Goal: Task Accomplishment & Management: Use online tool/utility

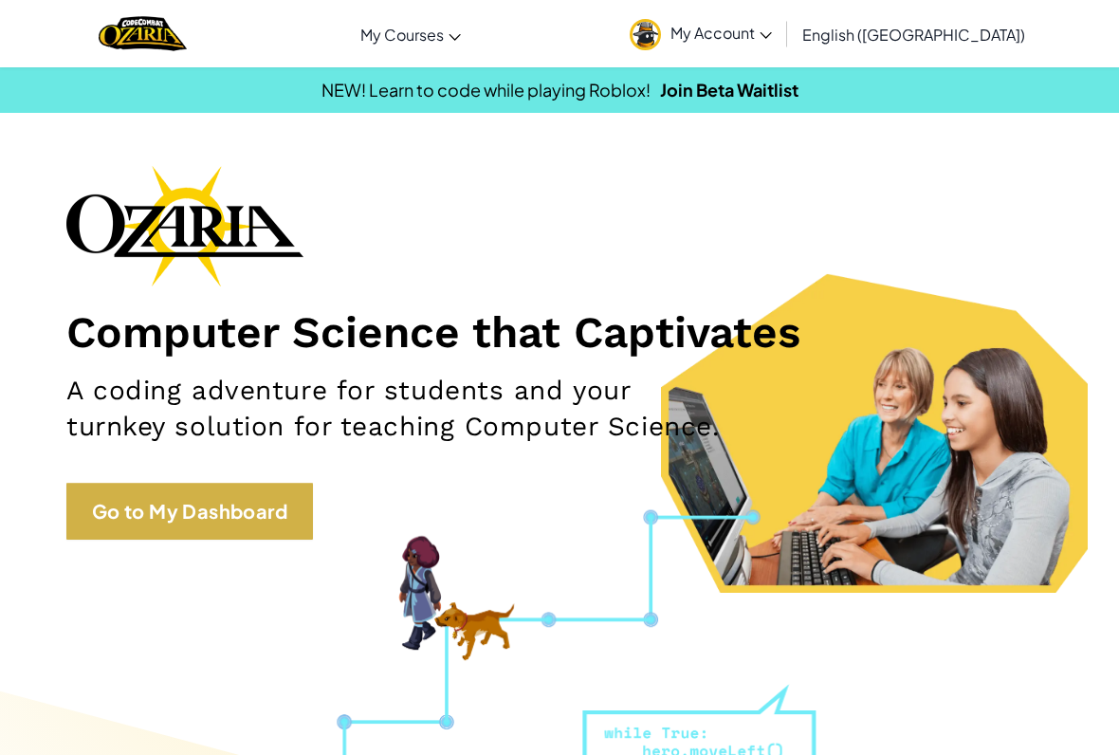
click at [149, 501] on link "Go to My Dashboard" at bounding box center [189, 511] width 247 height 57
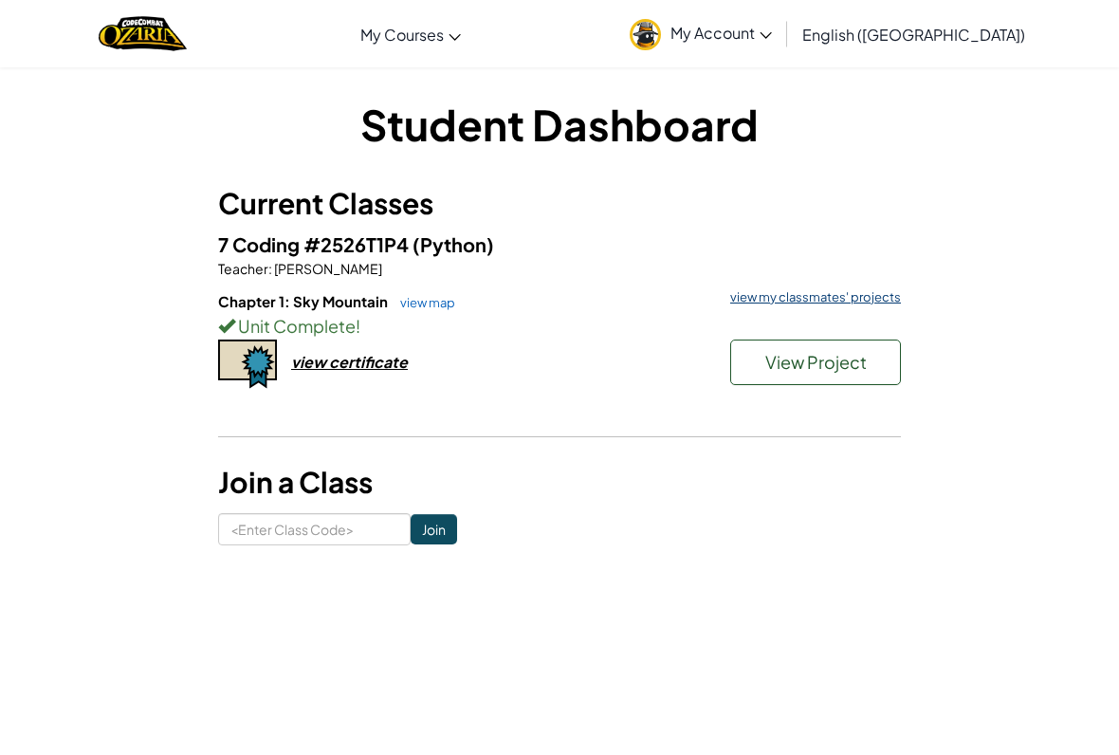
click at [844, 299] on link "view my classmates' projects" at bounding box center [811, 297] width 180 height 12
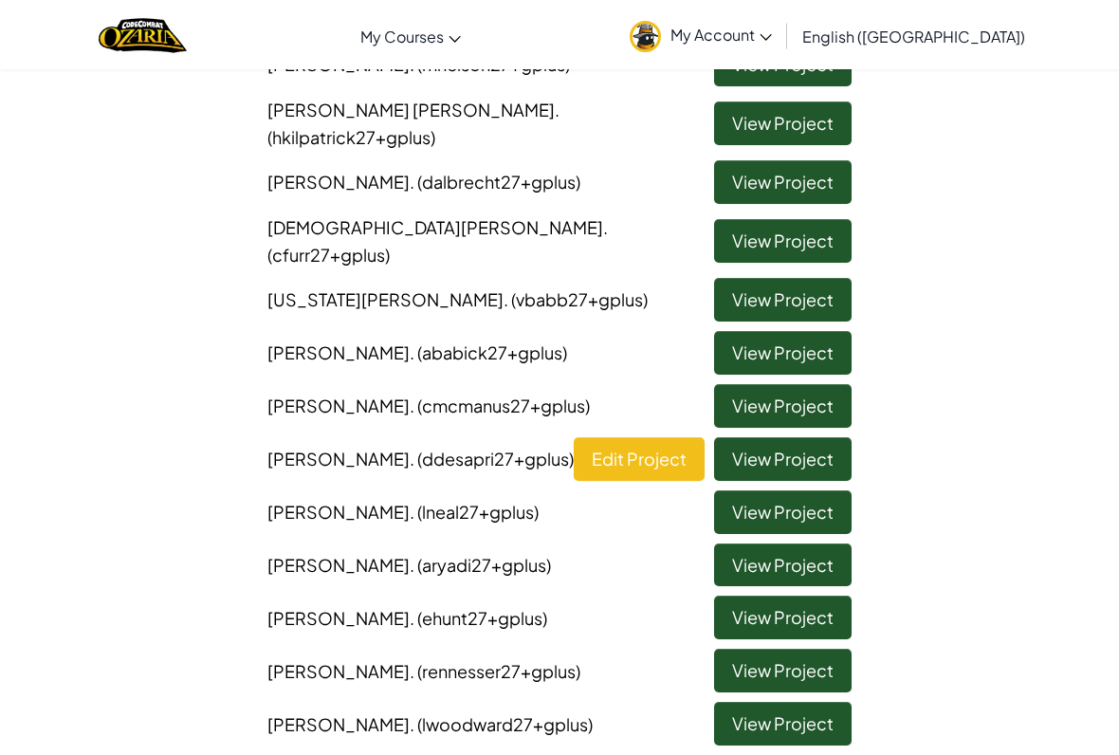
scroll to position [283, 0]
click at [768, 543] on link "View Project" at bounding box center [782, 565] width 137 height 44
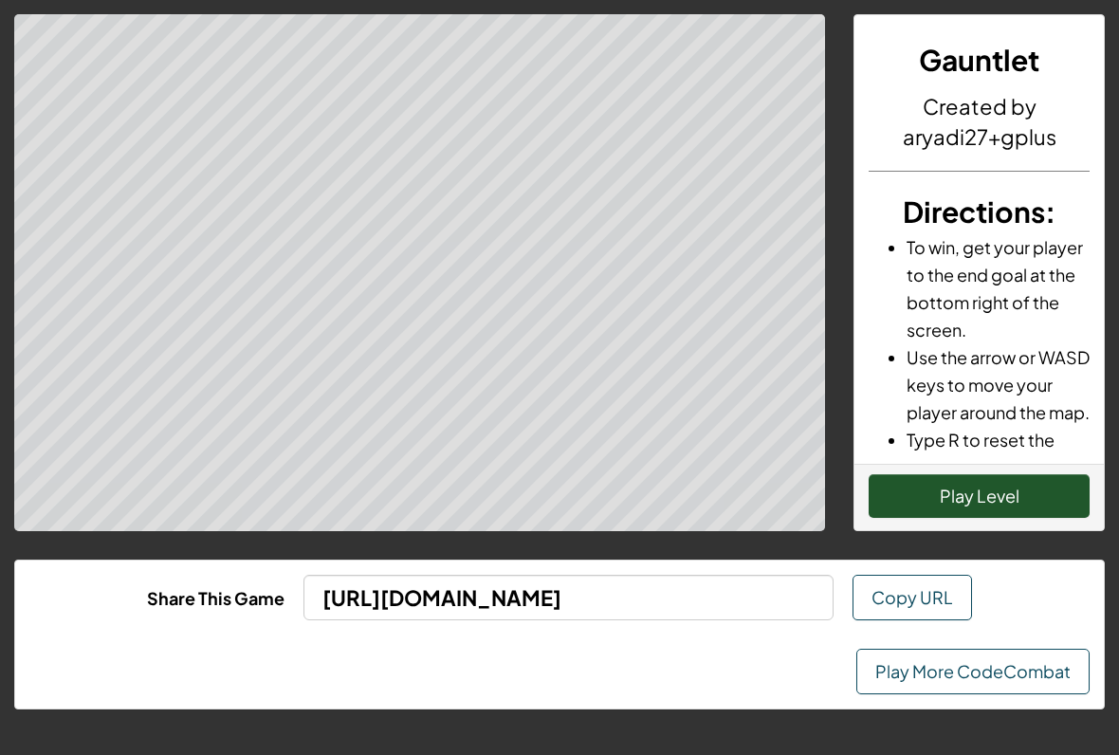
click at [947, 494] on button "Play Level" at bounding box center [979, 496] width 221 height 44
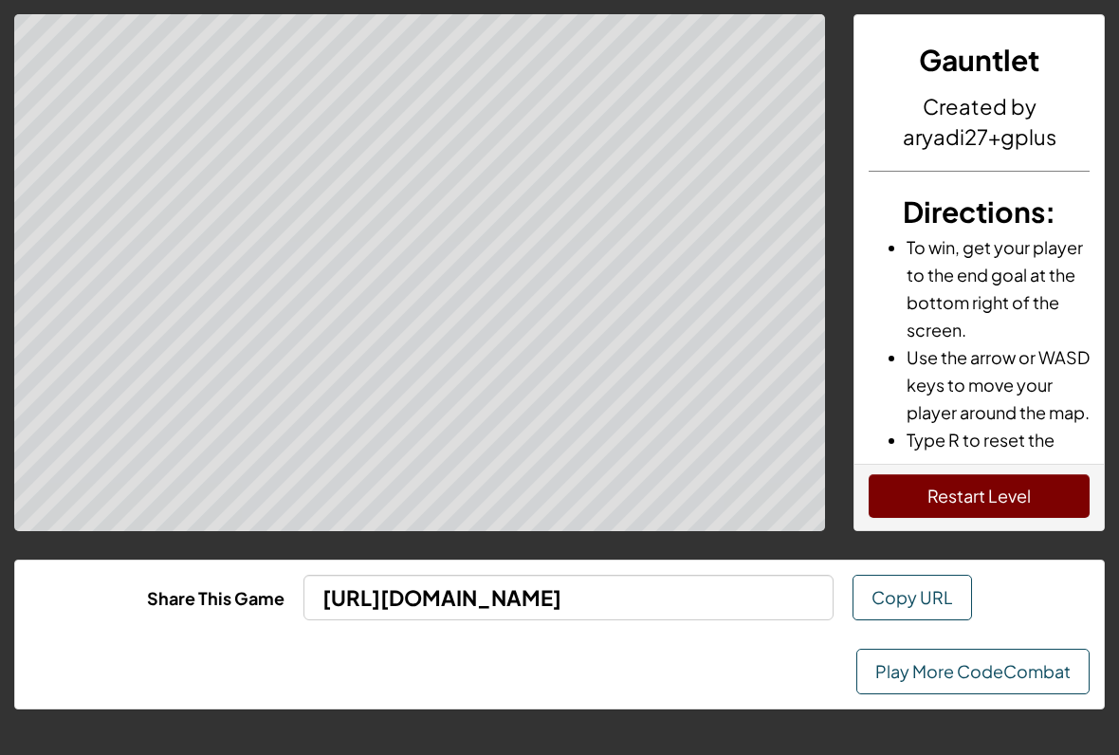
click at [980, 653] on link "Play More CodeCombat" at bounding box center [972, 672] width 233 height 46
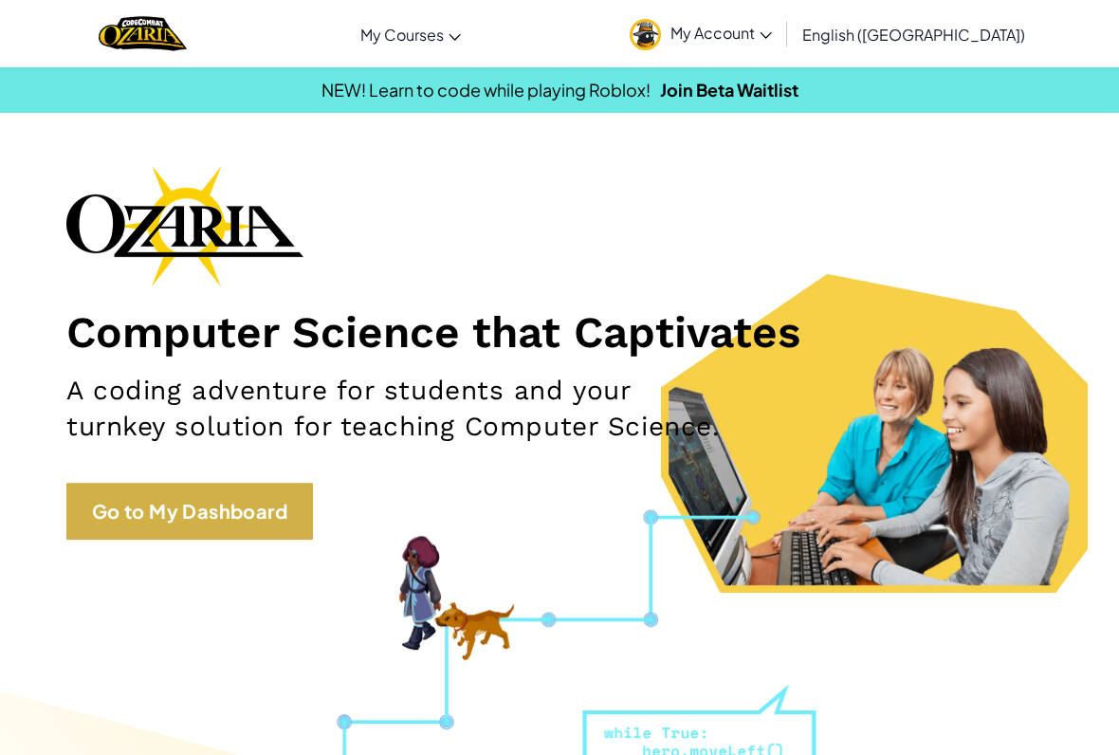
click at [165, 511] on link "Go to My Dashboard" at bounding box center [189, 511] width 247 height 57
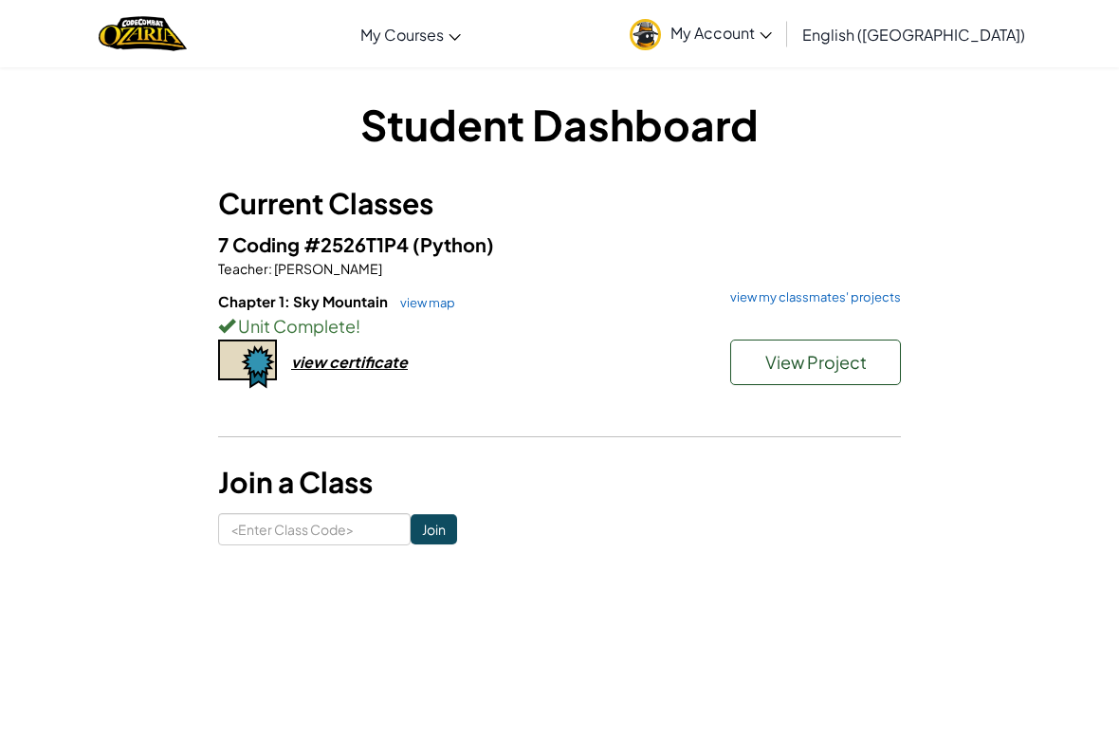
click at [867, 362] on button "View Project" at bounding box center [815, 362] width 171 height 46
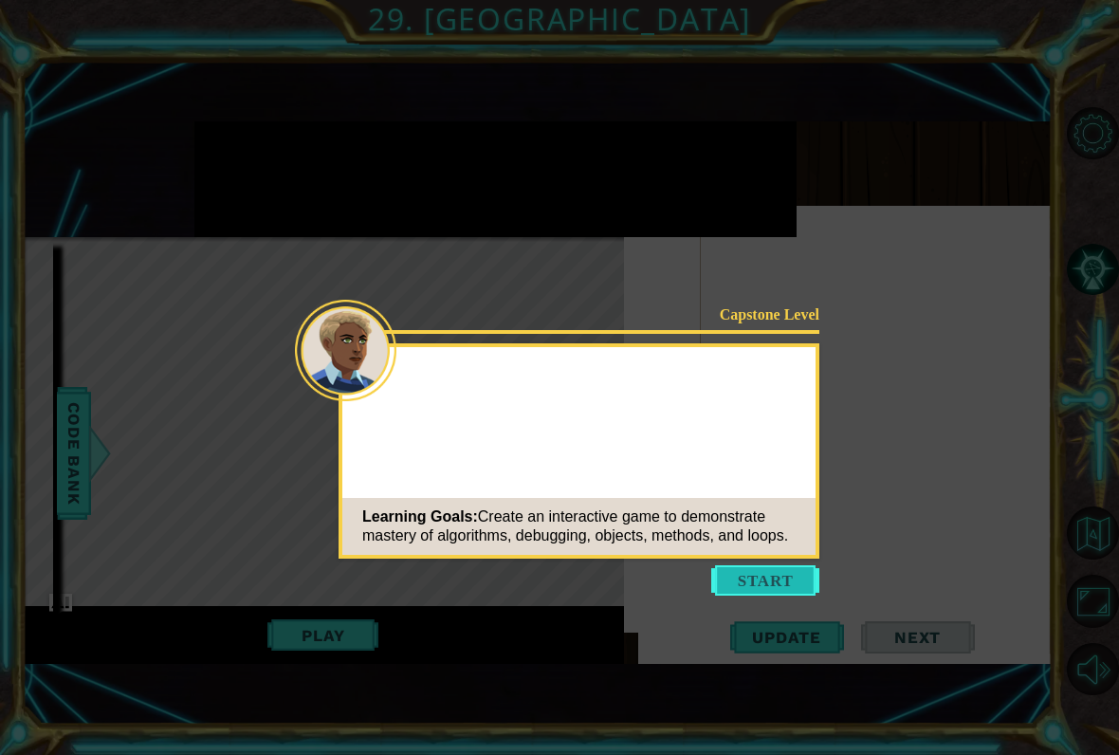
click at [767, 577] on button "Start" at bounding box center [765, 580] width 108 height 30
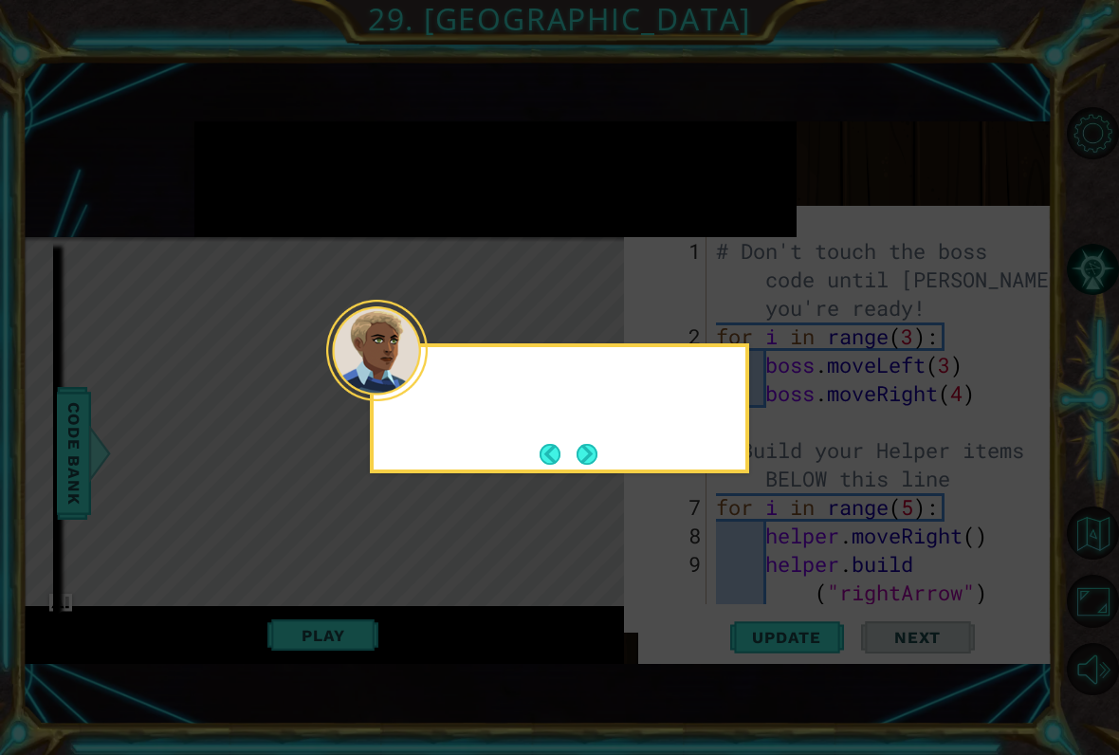
scroll to position [654, 0]
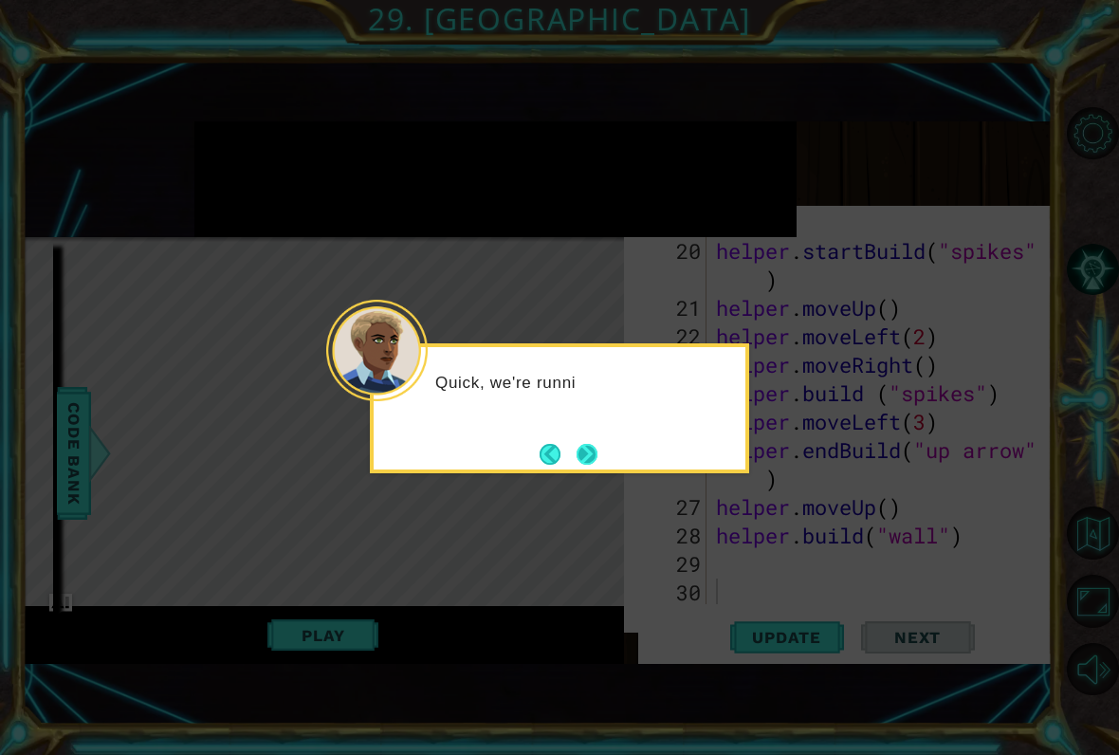
click at [596, 448] on button "Next" at bounding box center [586, 454] width 21 height 21
click at [596, 453] on button "Next" at bounding box center [586, 453] width 35 height 35
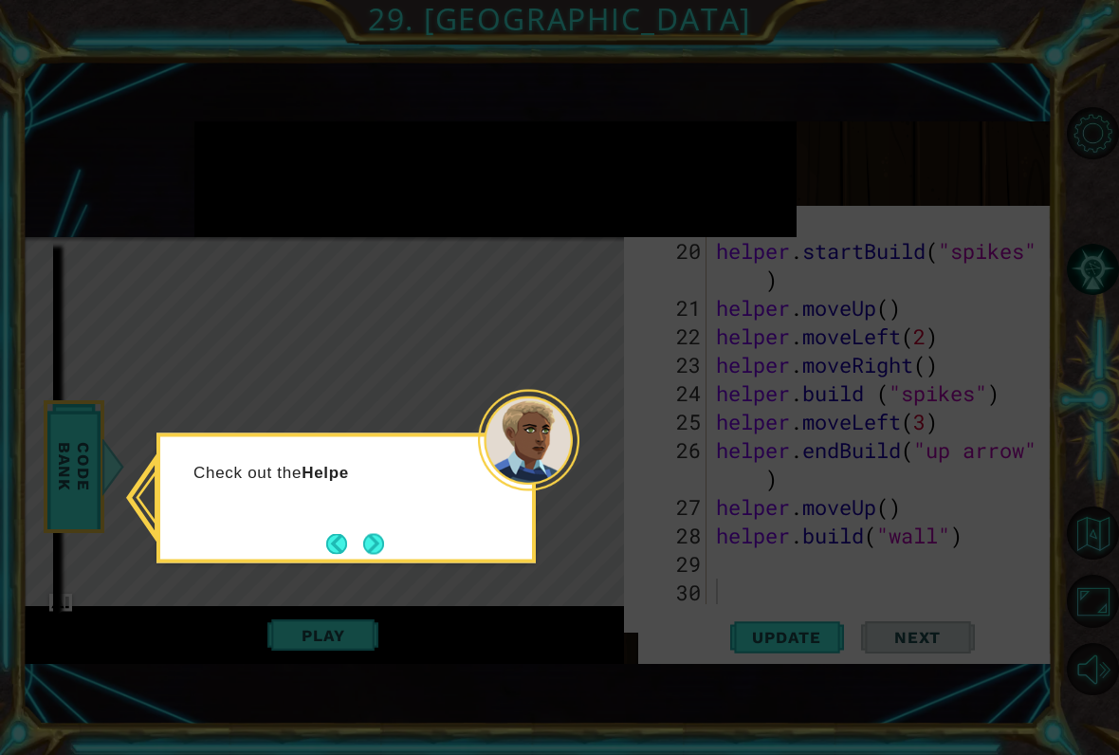
click at [388, 513] on div "Check out the Helpe" at bounding box center [346, 481] width 372 height 75
click at [373, 551] on button "Next" at bounding box center [373, 544] width 24 height 24
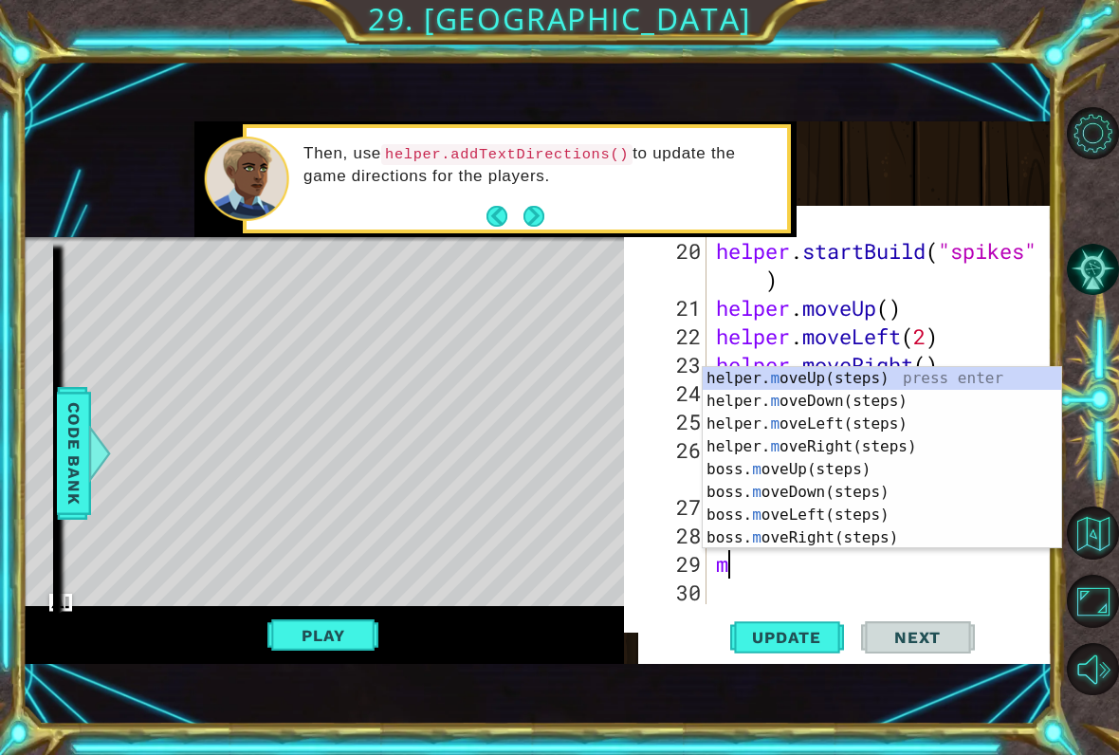
type textarea "mo"
click at [349, 640] on button "Play" at bounding box center [322, 635] width 111 height 36
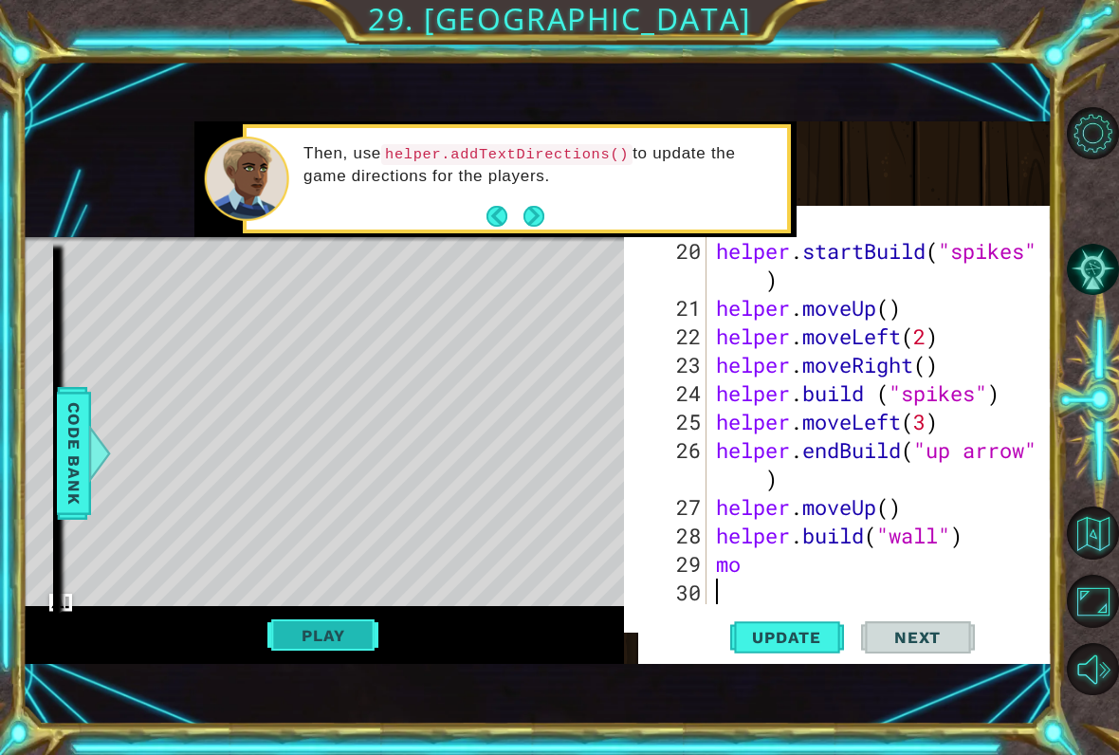
click at [347, 619] on button "Play" at bounding box center [322, 635] width 111 height 36
click at [318, 648] on button "Play" at bounding box center [322, 635] width 111 height 36
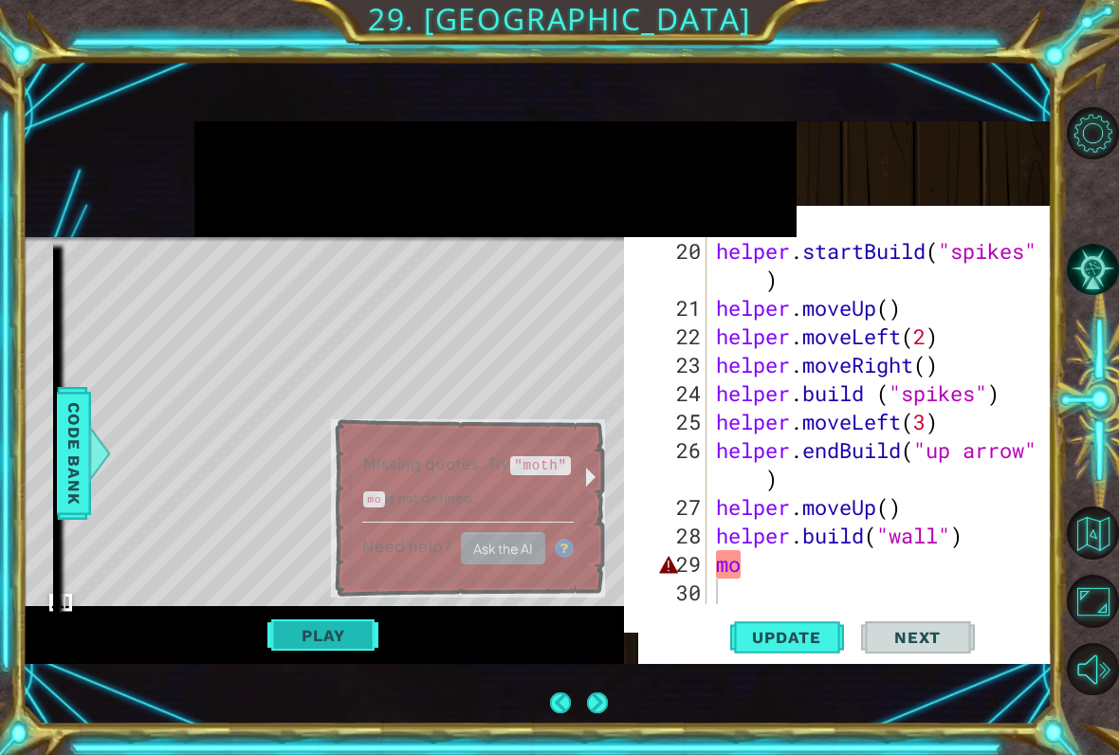
scroll to position [23, 0]
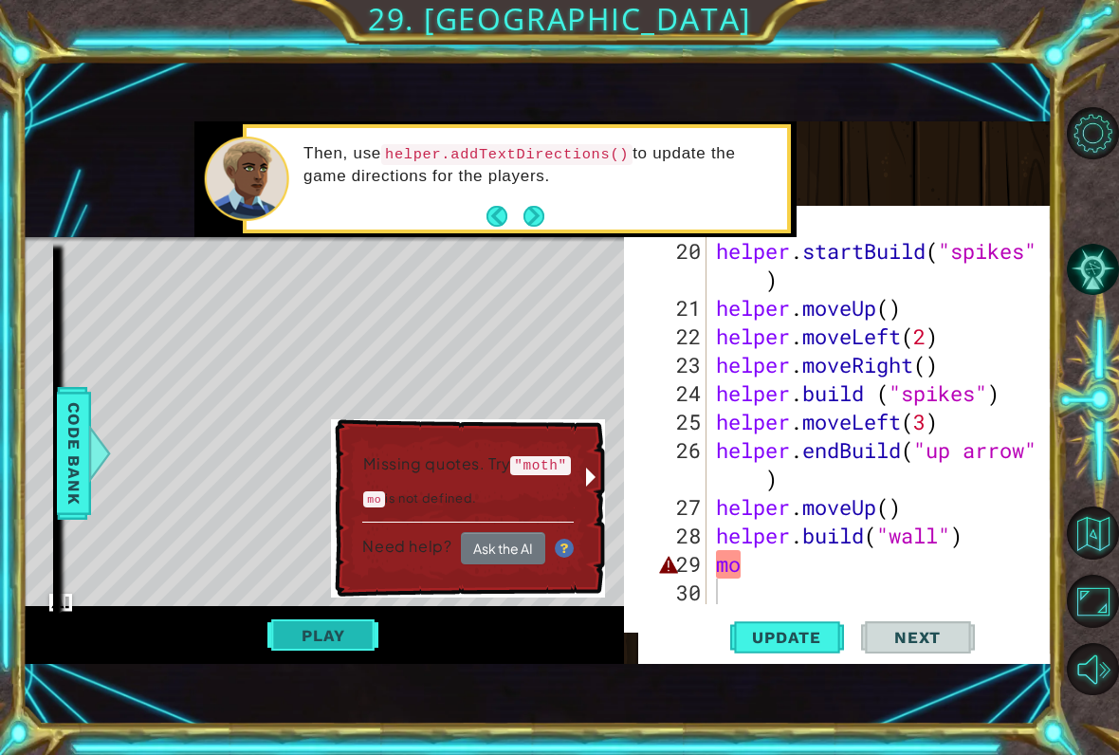
click at [331, 632] on button "Play" at bounding box center [322, 635] width 111 height 36
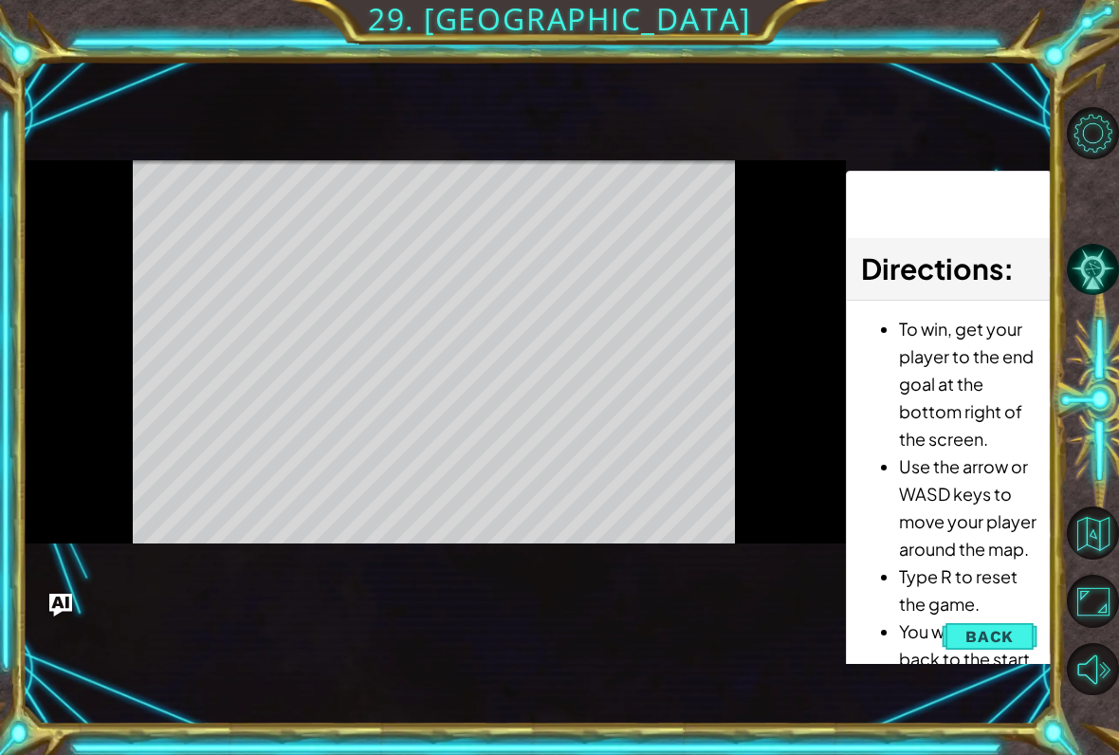
click at [0, 0] on button "Play" at bounding box center [0, 0] width 0 height 0
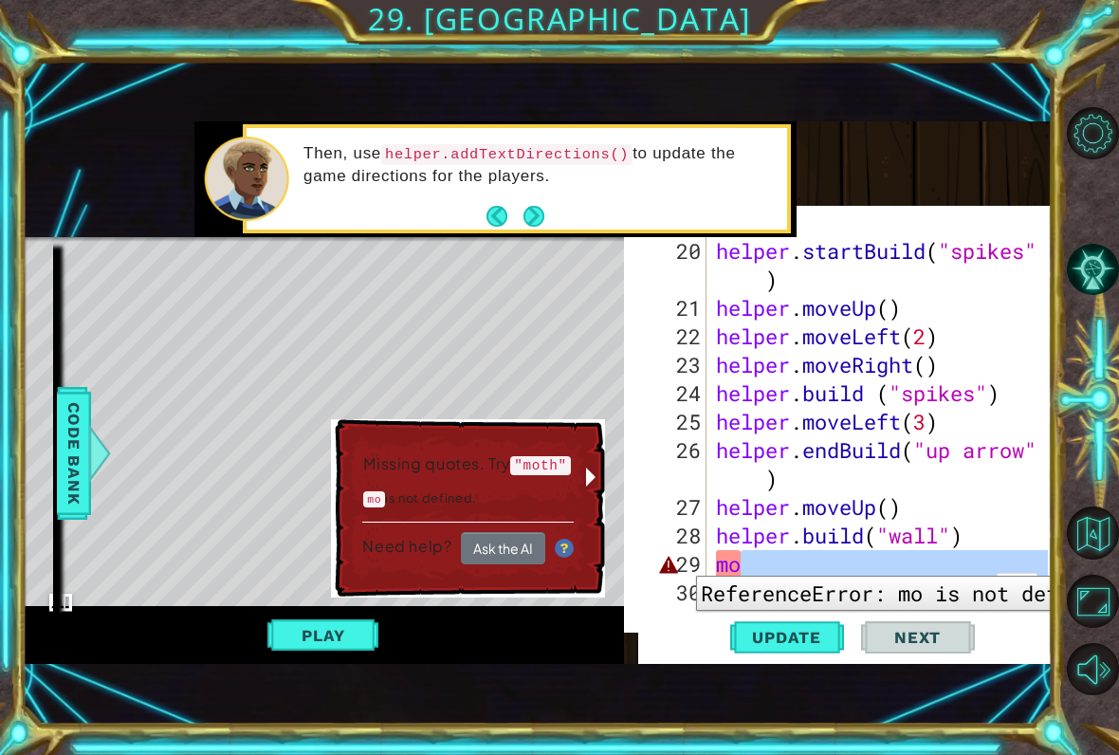
click at [741, 566] on div "helper . startBuild ( "spikes" ) helper . moveUp ( ) helper . moveLeft ( 2 ) he…" at bounding box center [884, 464] width 345 height 455
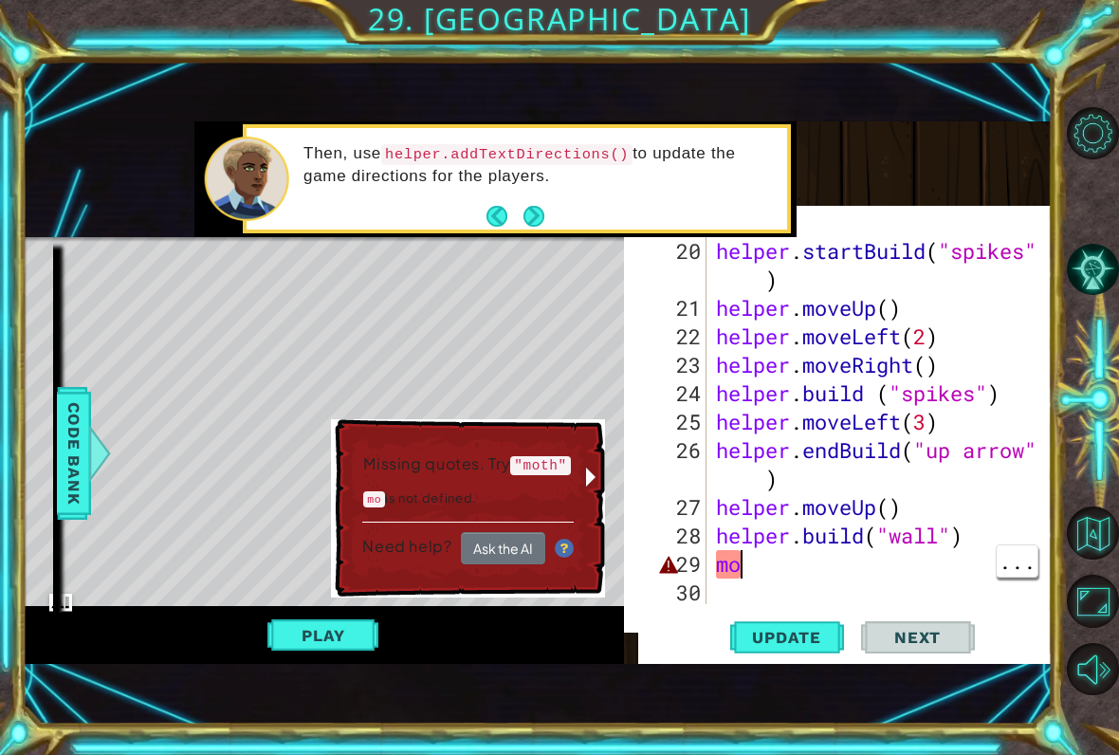
click at [741, 542] on div "helper . startBuild ( "spikes" ) helper . moveUp ( ) helper . moveLeft ( 2 ) he…" at bounding box center [884, 464] width 345 height 455
type textarea "m"
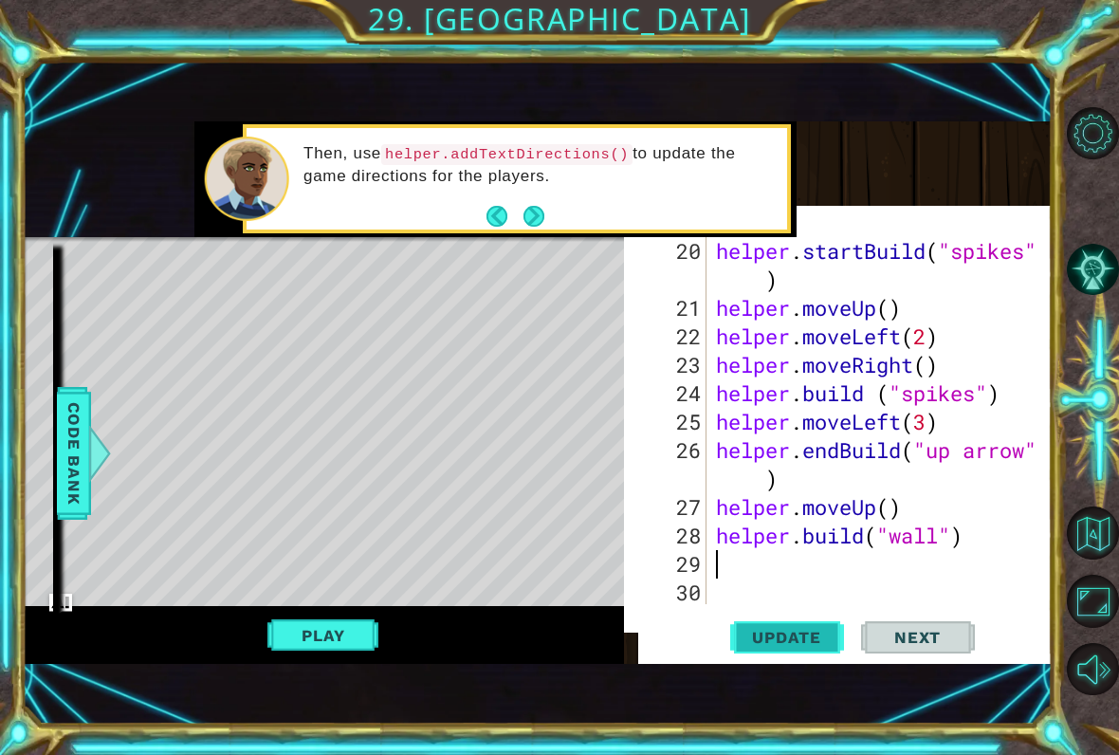
click at [782, 624] on button "Update" at bounding box center [787, 637] width 114 height 54
click at [308, 653] on button "Play" at bounding box center [322, 635] width 111 height 36
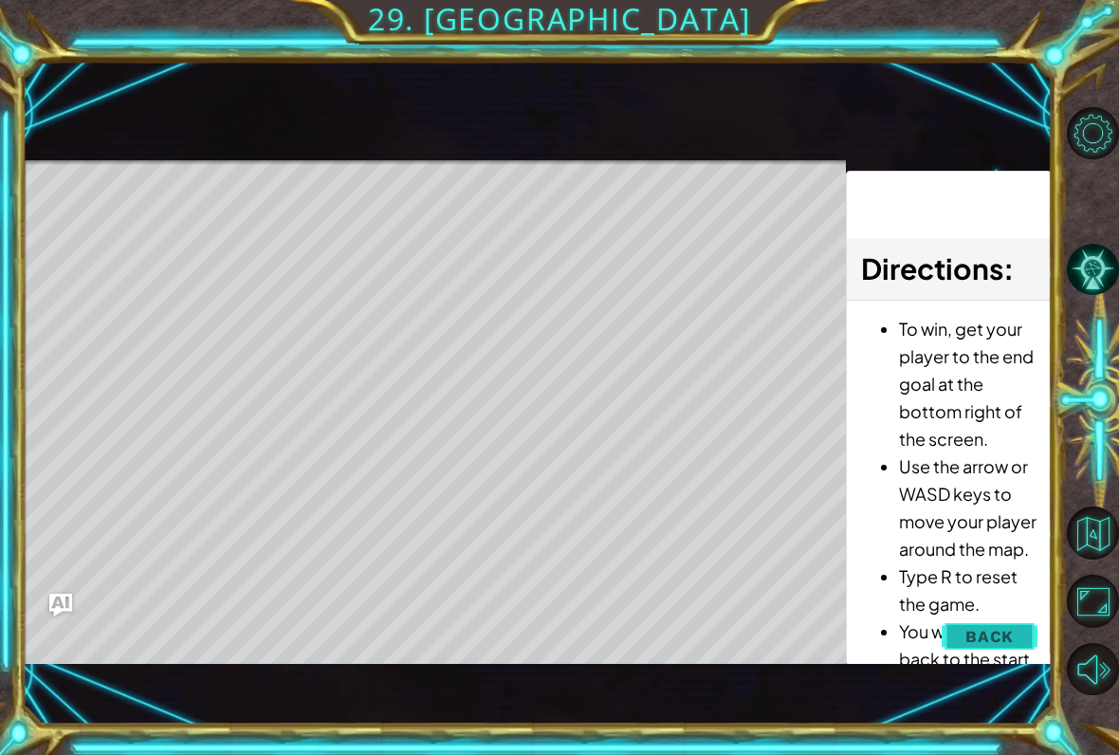
click at [1007, 618] on button "Back" at bounding box center [990, 636] width 96 height 38
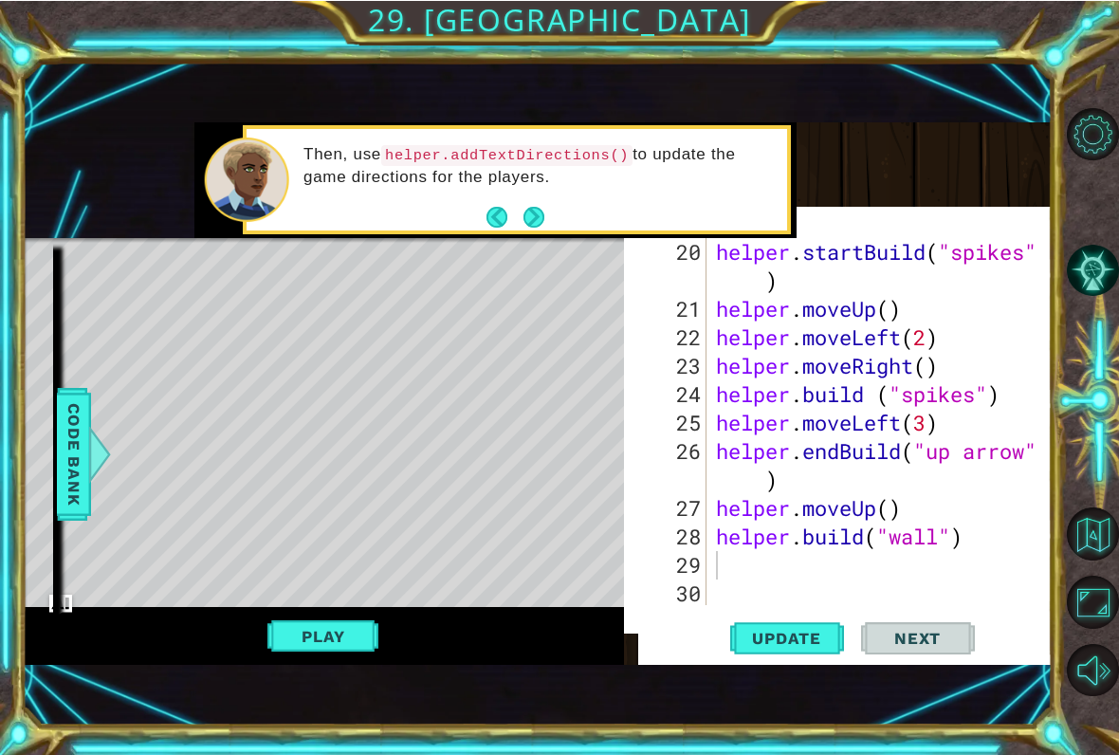
scroll to position [9, 0]
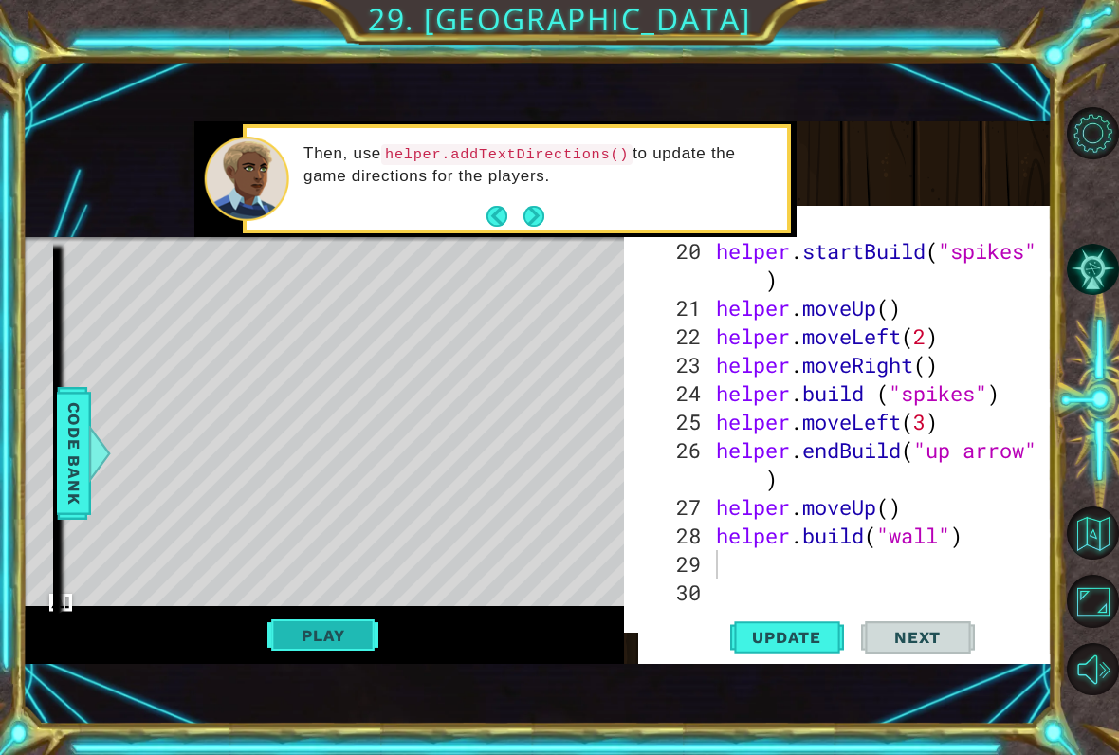
click at [327, 645] on button "Play" at bounding box center [322, 635] width 111 height 36
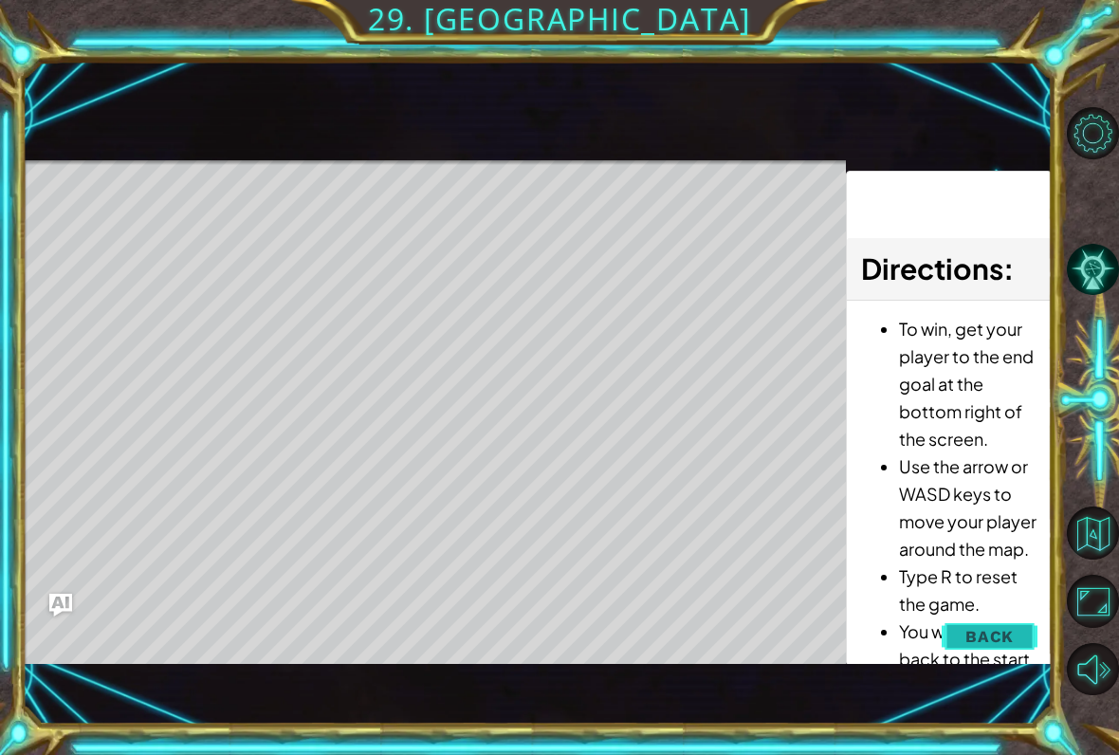
click at [984, 635] on span "Back" at bounding box center [989, 636] width 48 height 19
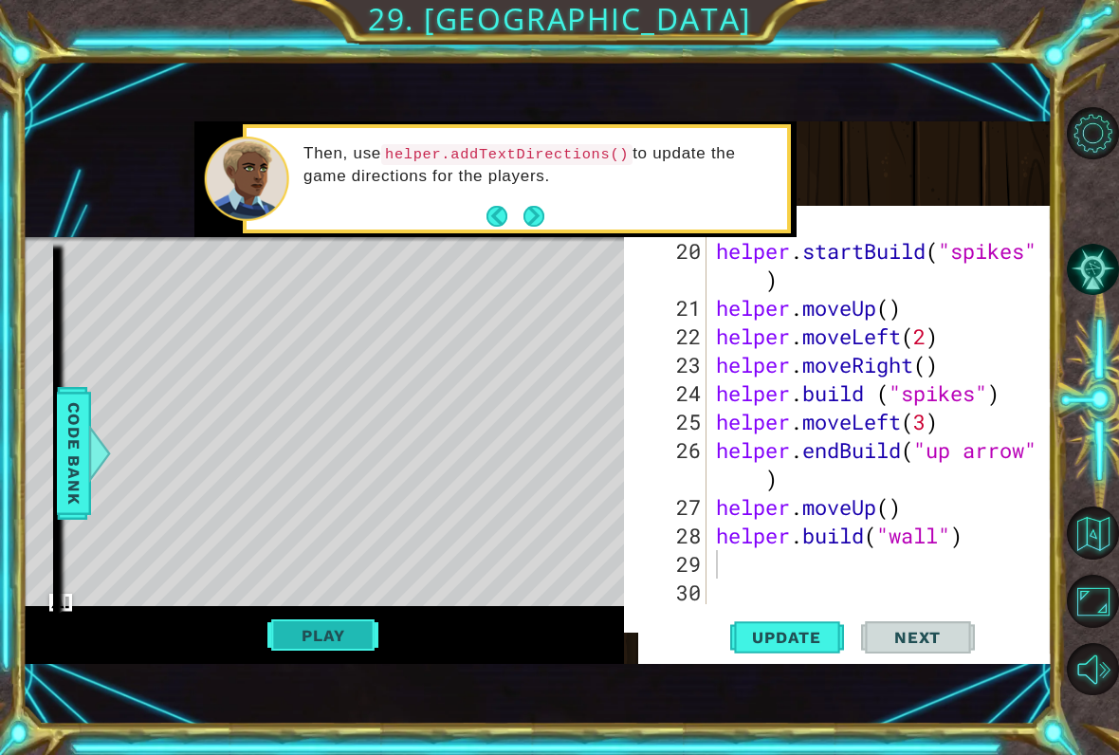
click at [346, 632] on button "Play" at bounding box center [322, 635] width 111 height 36
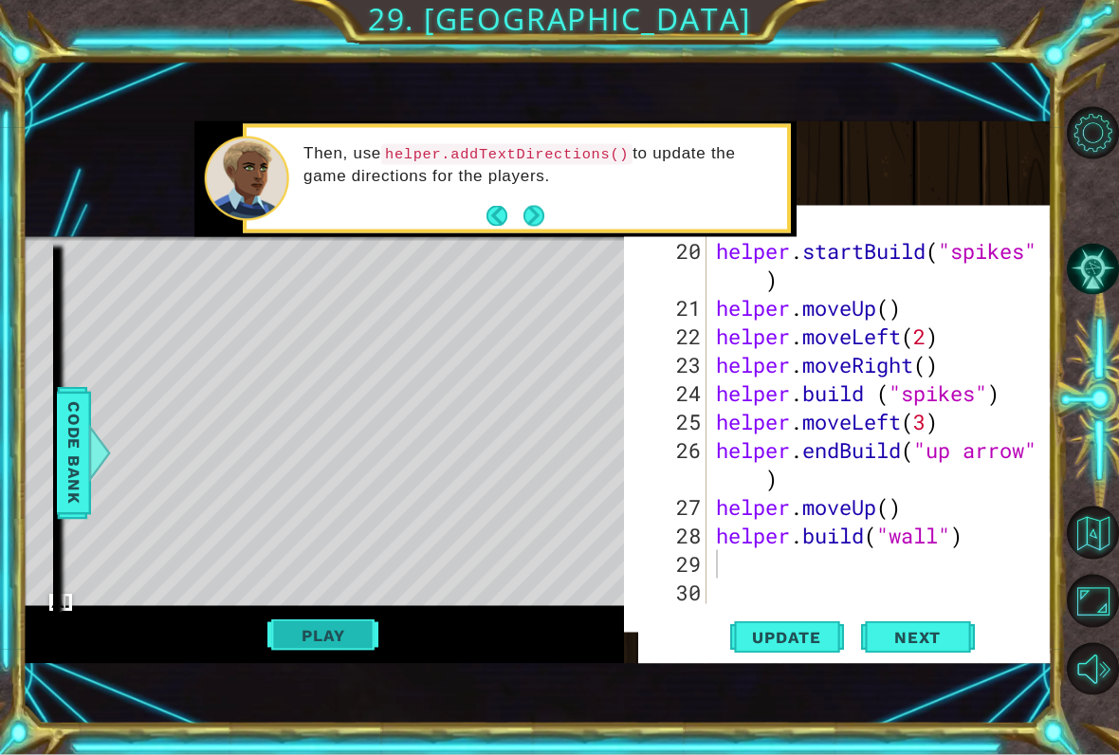
scroll to position [23, 0]
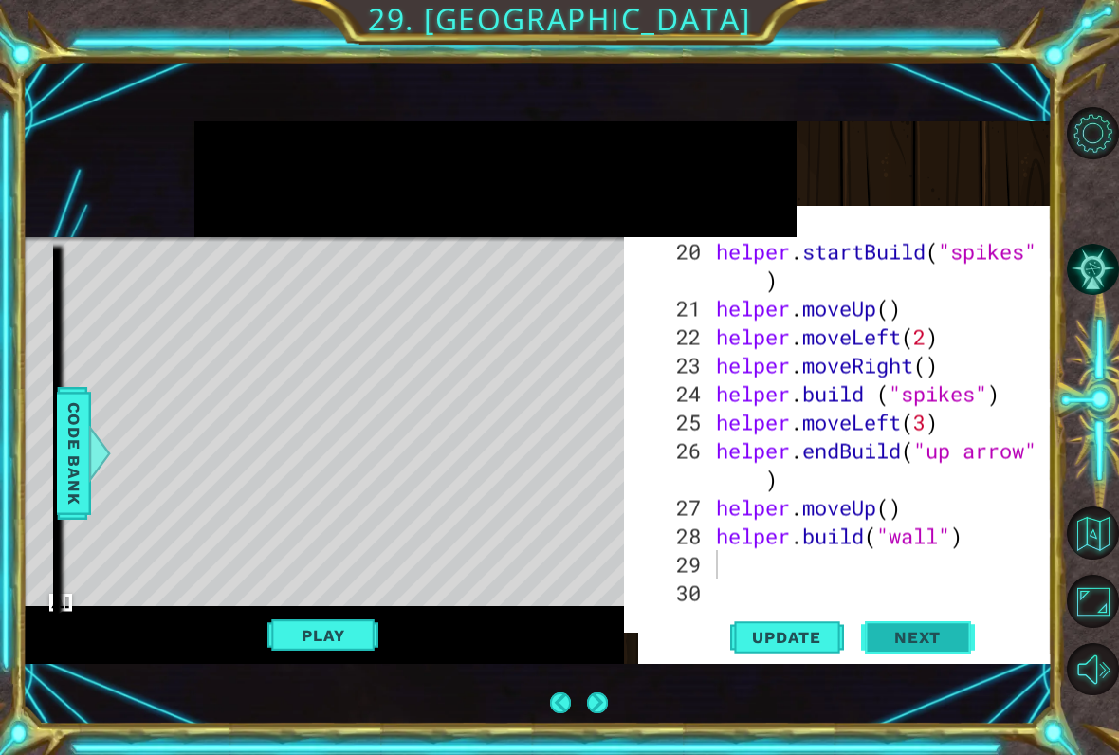
click at [951, 635] on span "Next" at bounding box center [917, 637] width 84 height 19
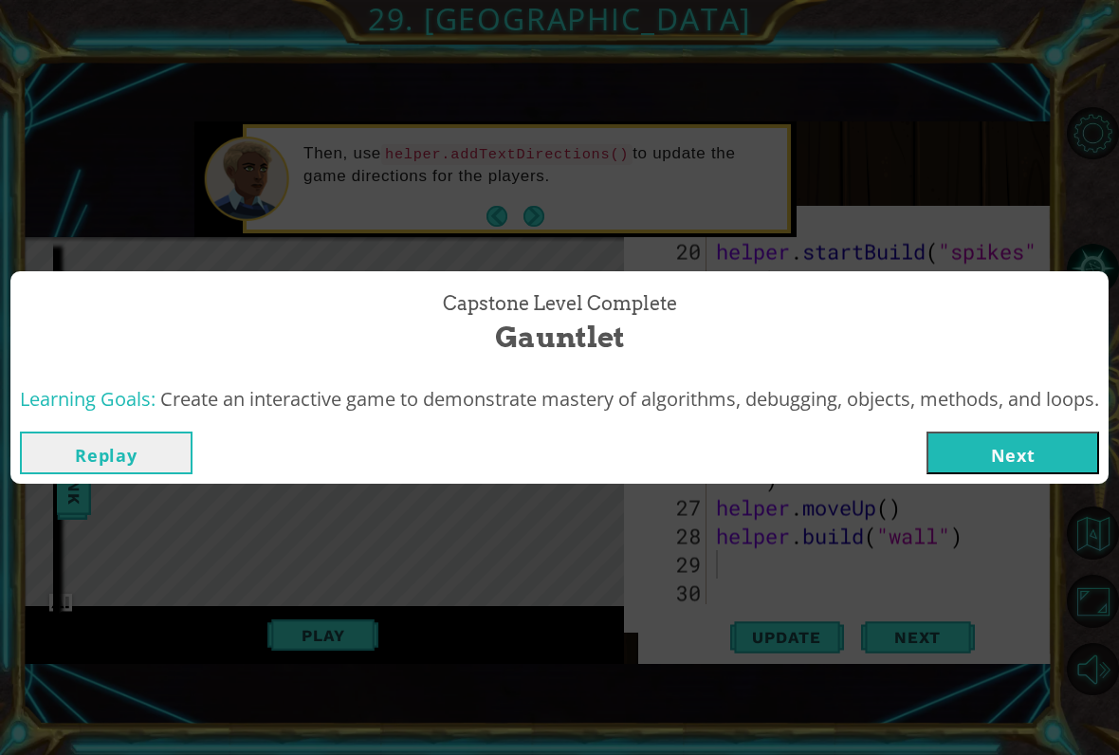
click at [112, 466] on button "Replay" at bounding box center [106, 452] width 173 height 43
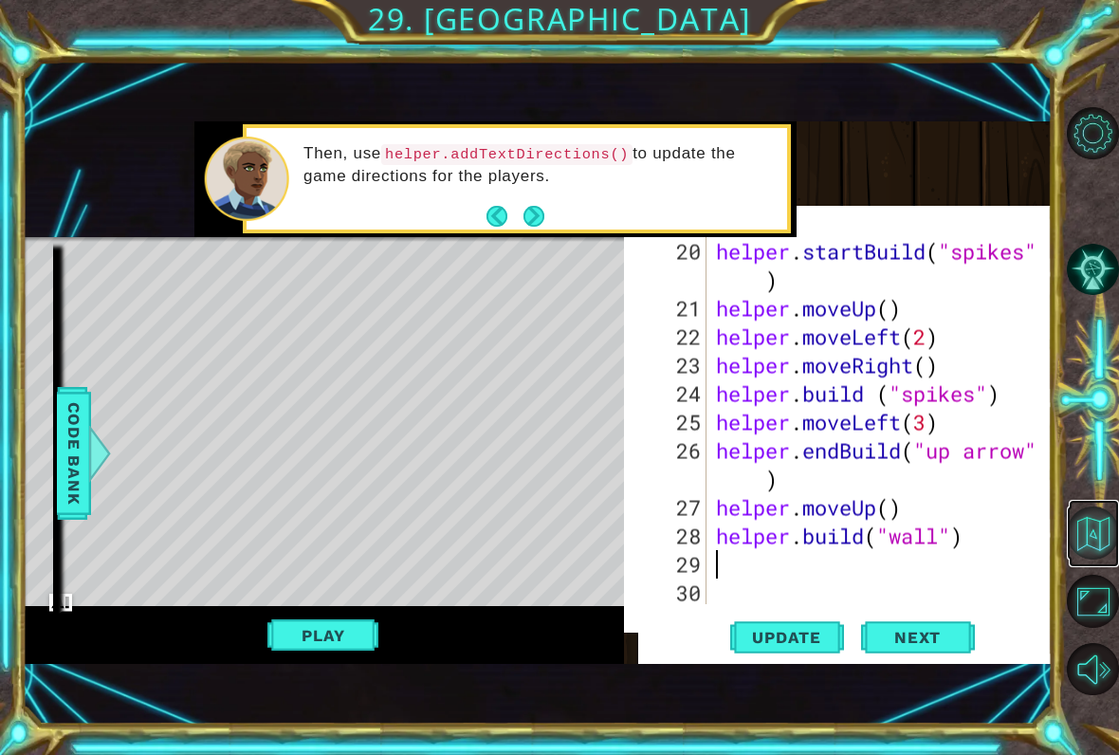
click at [1091, 553] on button "Back to Map" at bounding box center [1093, 532] width 53 height 53
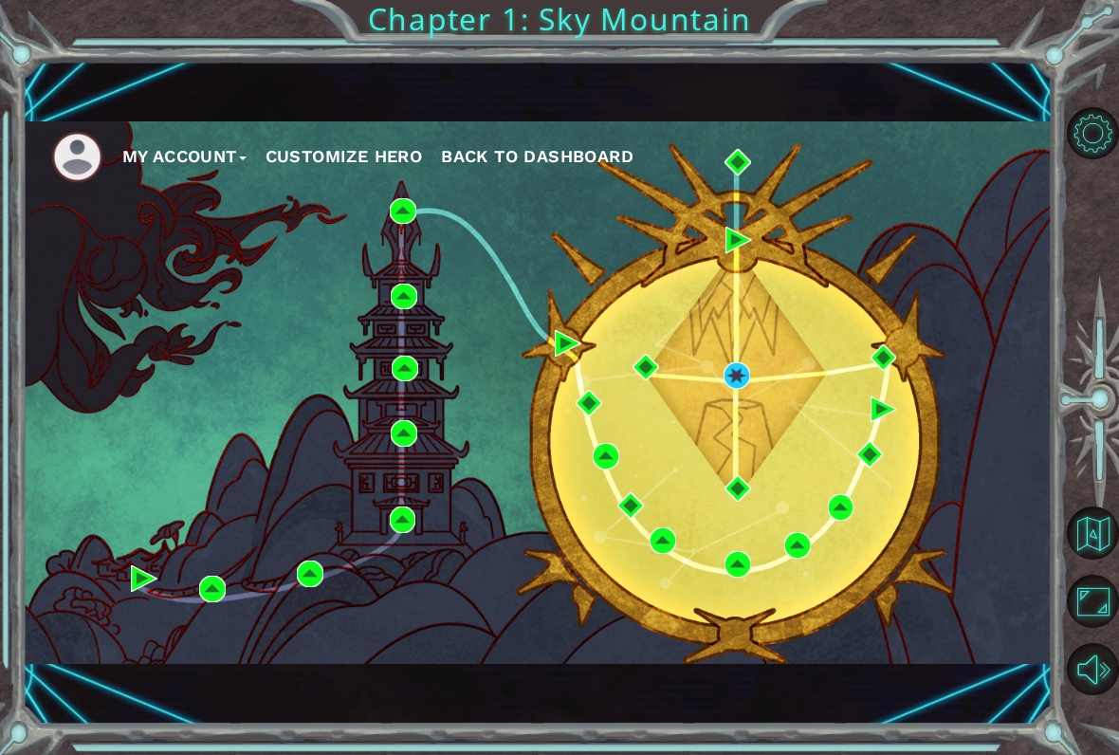
click at [500, 134] on ul "My Account Customize Hero Back to Dashboard" at bounding box center [551, 157] width 1001 height 52
click at [522, 165] on span "Back to Dashboard" at bounding box center [537, 156] width 192 height 20
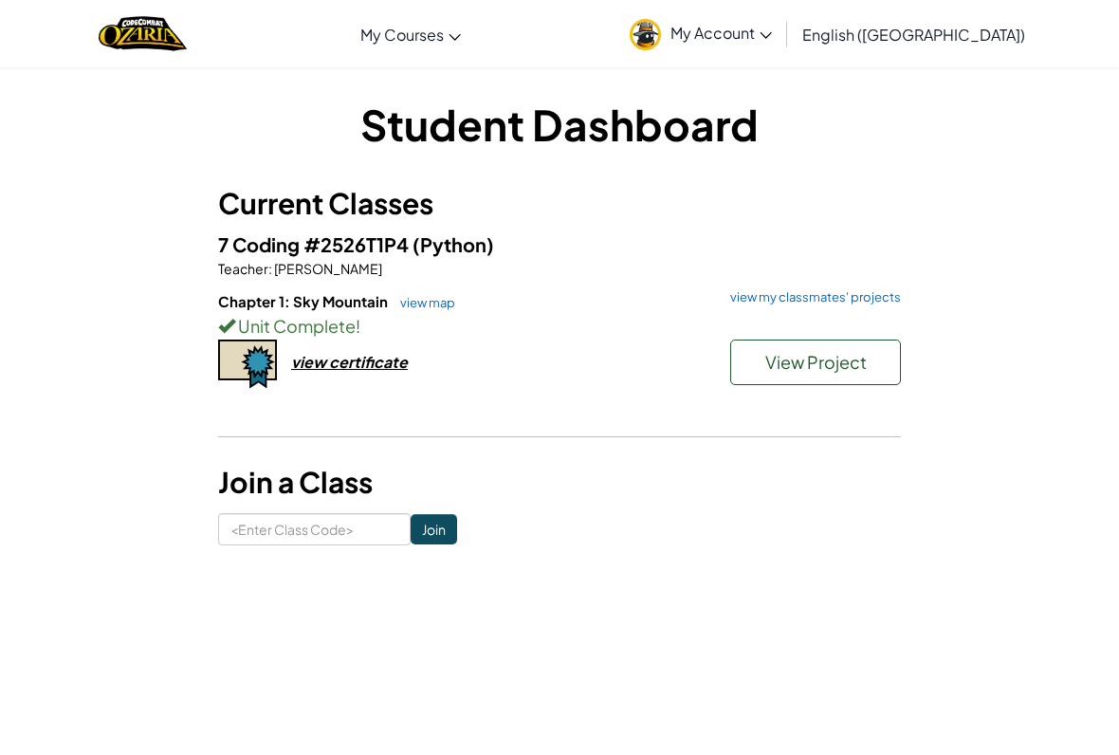
click at [852, 308] on h6 "Chapter 1: Sky Mountain view map view my classmates' projects" at bounding box center [559, 301] width 683 height 21
click at [878, 288] on div "7 Coding #2526T1P4 (Python) Teacher : [PERSON_NAME] Chapter 1: Sky Mountain vie…" at bounding box center [559, 330] width 683 height 202
click at [854, 314] on div "Unit Complete !" at bounding box center [559, 325] width 683 height 27
click at [895, 288] on div "7 Coding #2526T1P4 (Python) Teacher : [PERSON_NAME] Chapter 1: Sky Mountain vie…" at bounding box center [559, 330] width 683 height 202
click at [865, 292] on link "view my classmates' projects" at bounding box center [811, 297] width 180 height 12
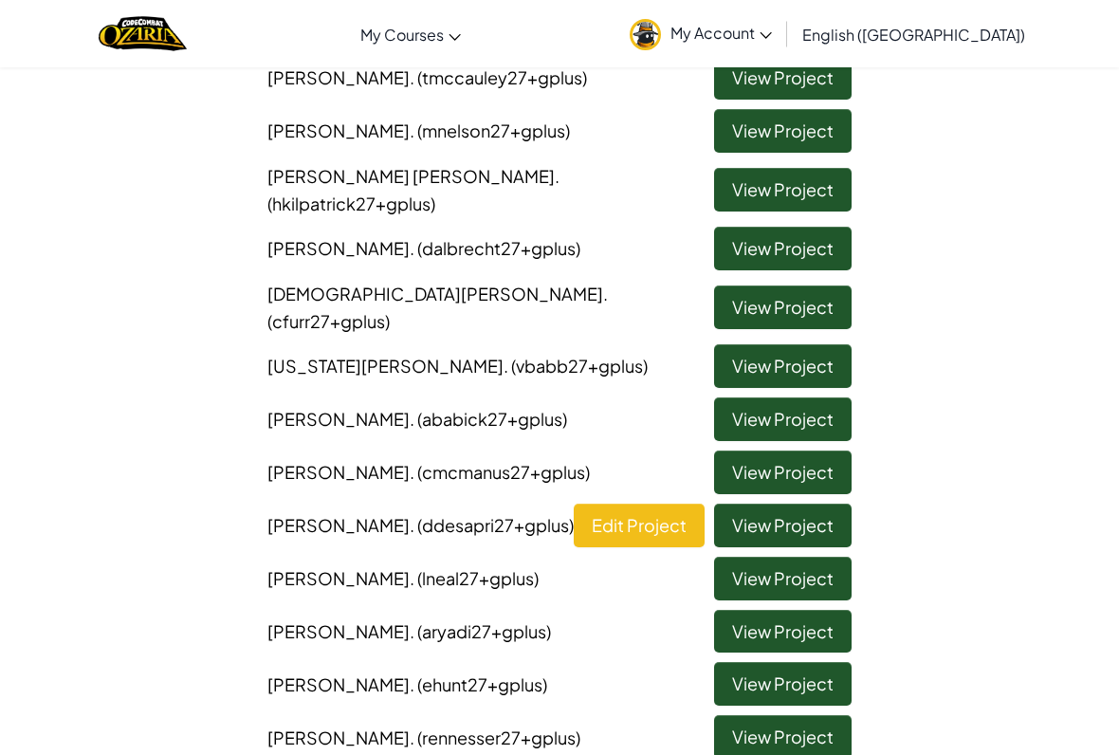
scroll to position [222, 0]
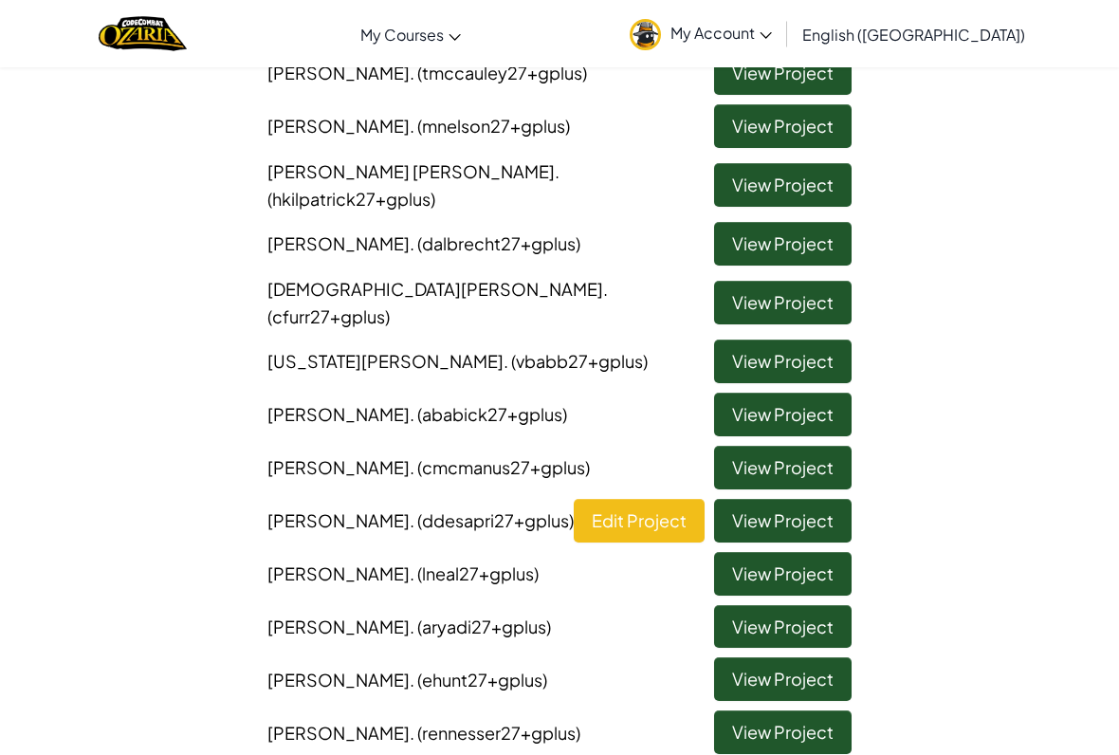
click at [787, 552] on link "View Project" at bounding box center [782, 574] width 137 height 44
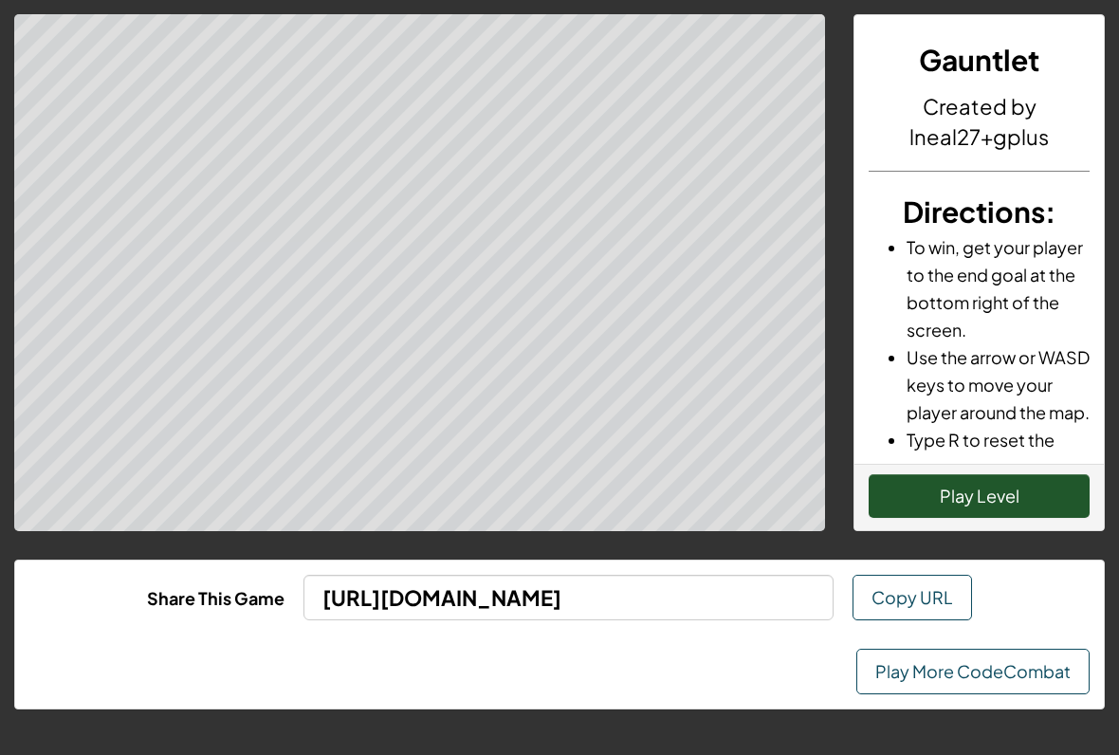
click at [978, 500] on button "Play Level" at bounding box center [979, 496] width 221 height 44
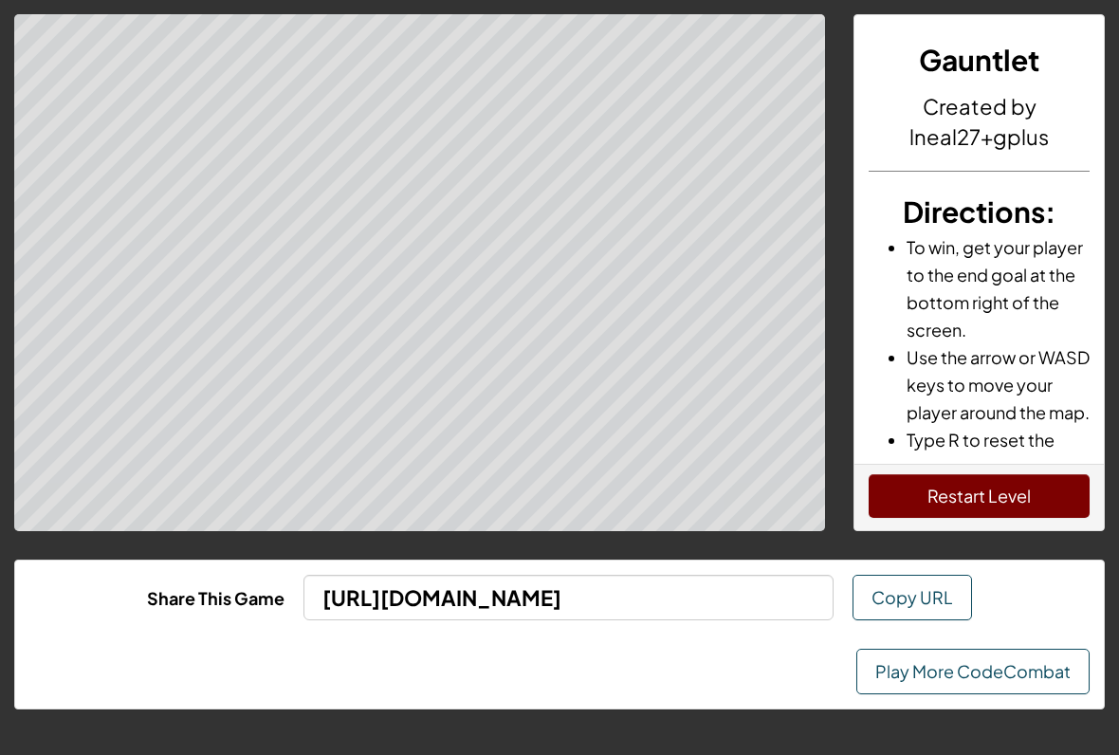
click at [953, 658] on link "Play More CodeCombat" at bounding box center [972, 672] width 233 height 46
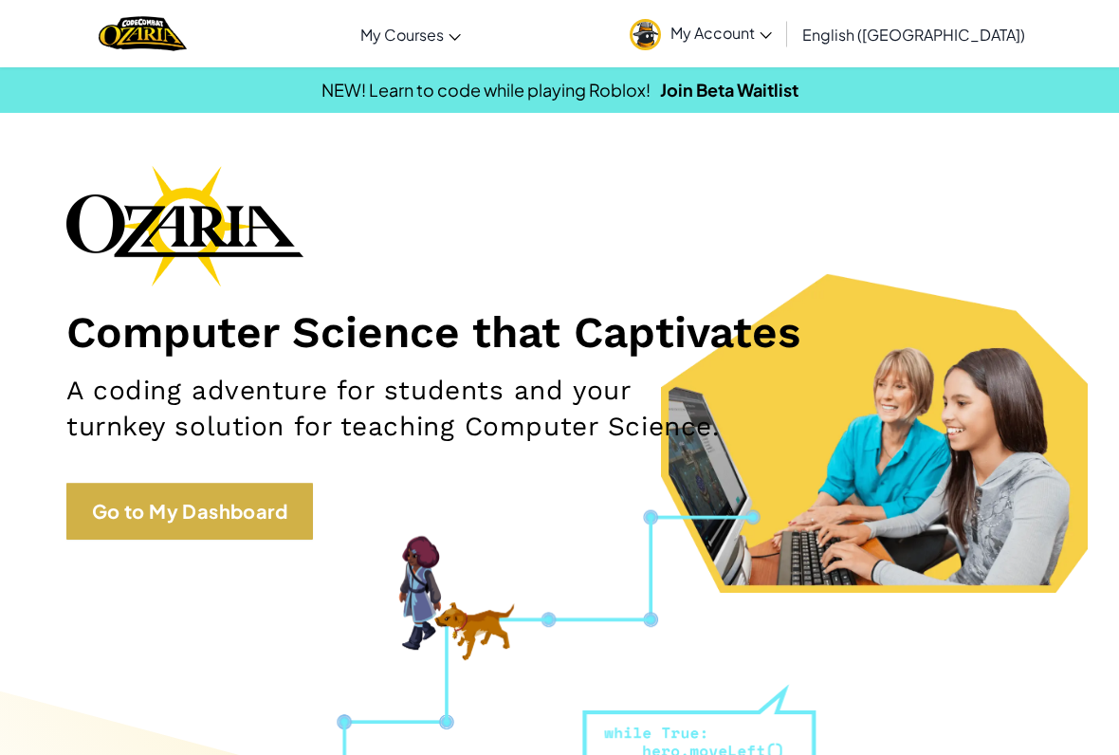
click at [167, 521] on link "Go to My Dashboard" at bounding box center [189, 511] width 247 height 57
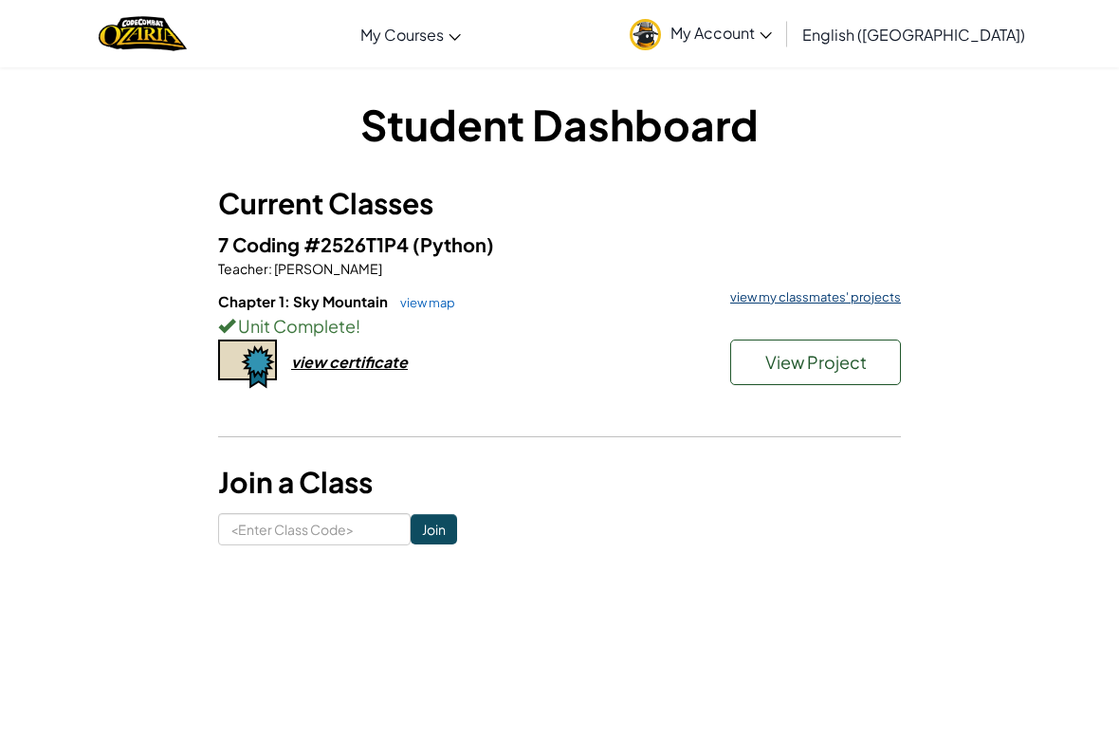
click at [890, 296] on link "view my classmates' projects" at bounding box center [811, 297] width 180 height 12
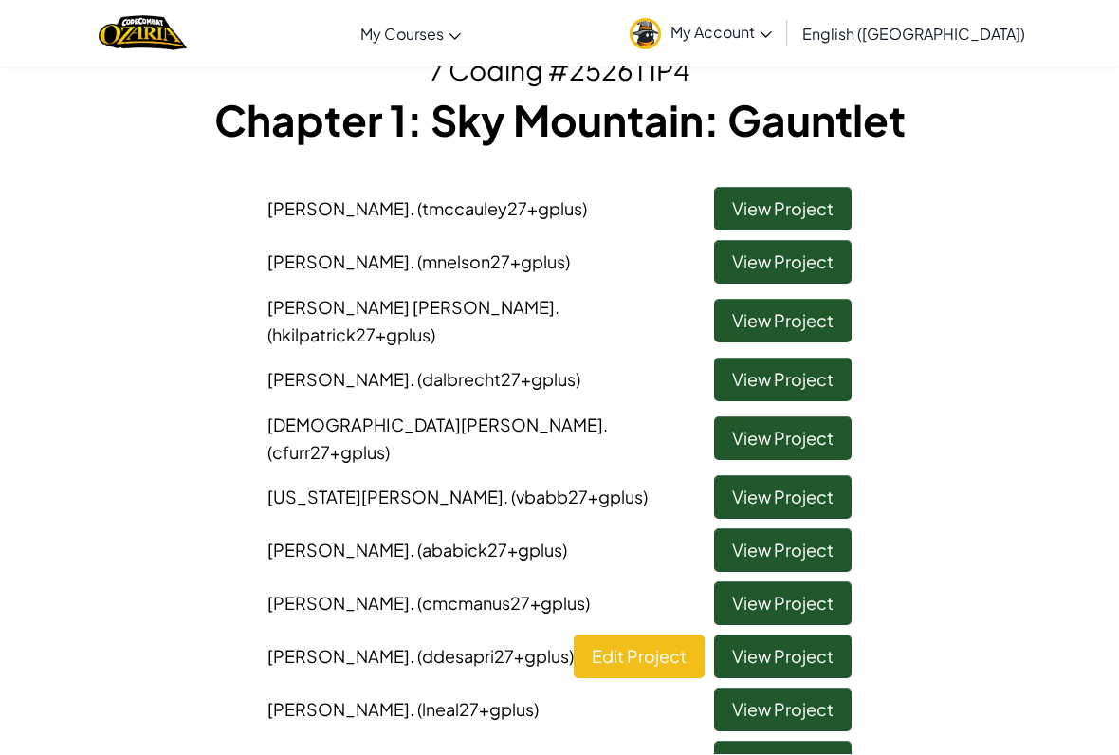
scroll to position [86, 0]
click at [667, 634] on link "Edit Project" at bounding box center [639, 656] width 131 height 44
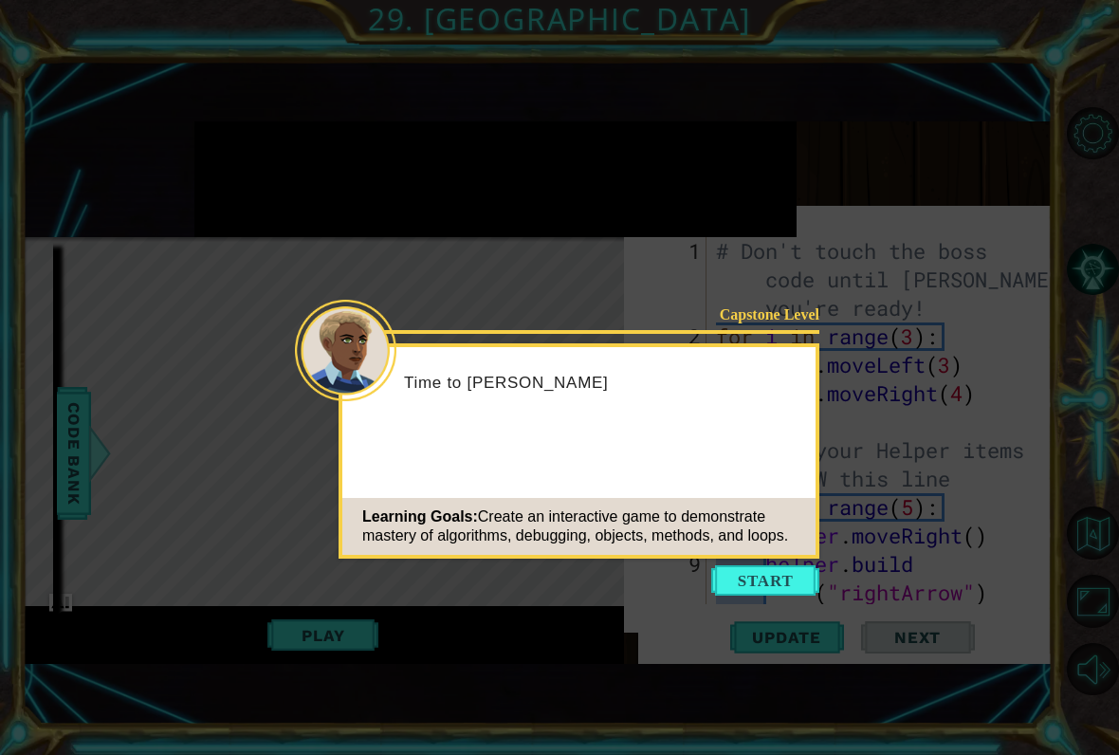
scroll to position [654, 0]
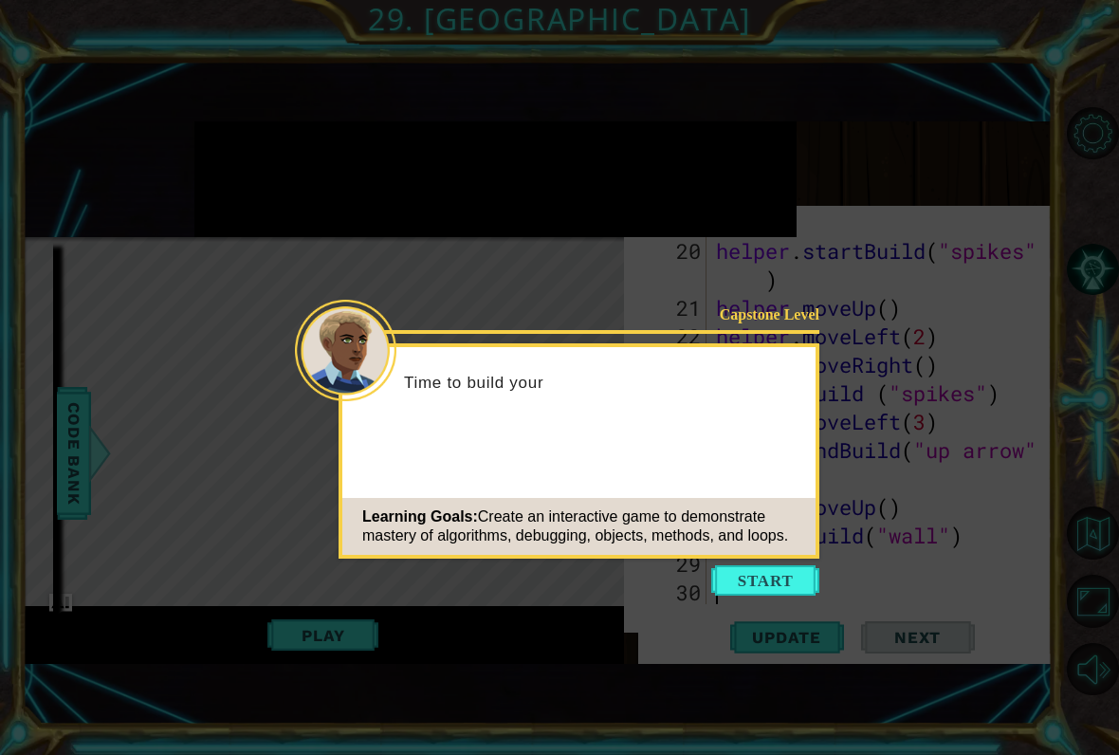
click at [782, 557] on div "Capstone Level Time to build your Learning Goals: Create an interactive game to…" at bounding box center [578, 450] width 481 height 215
click at [800, 574] on button "Start" at bounding box center [765, 580] width 108 height 30
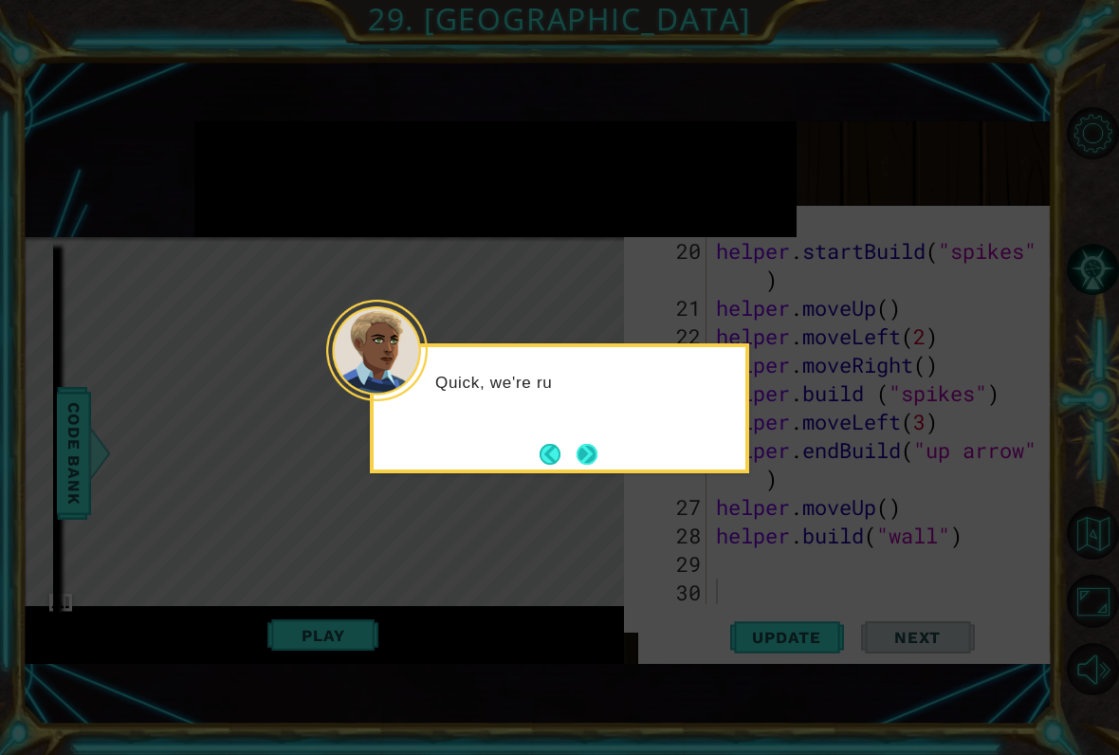
click at [585, 453] on button "Next" at bounding box center [586, 453] width 35 height 35
click at [571, 451] on button "Back" at bounding box center [558, 454] width 37 height 21
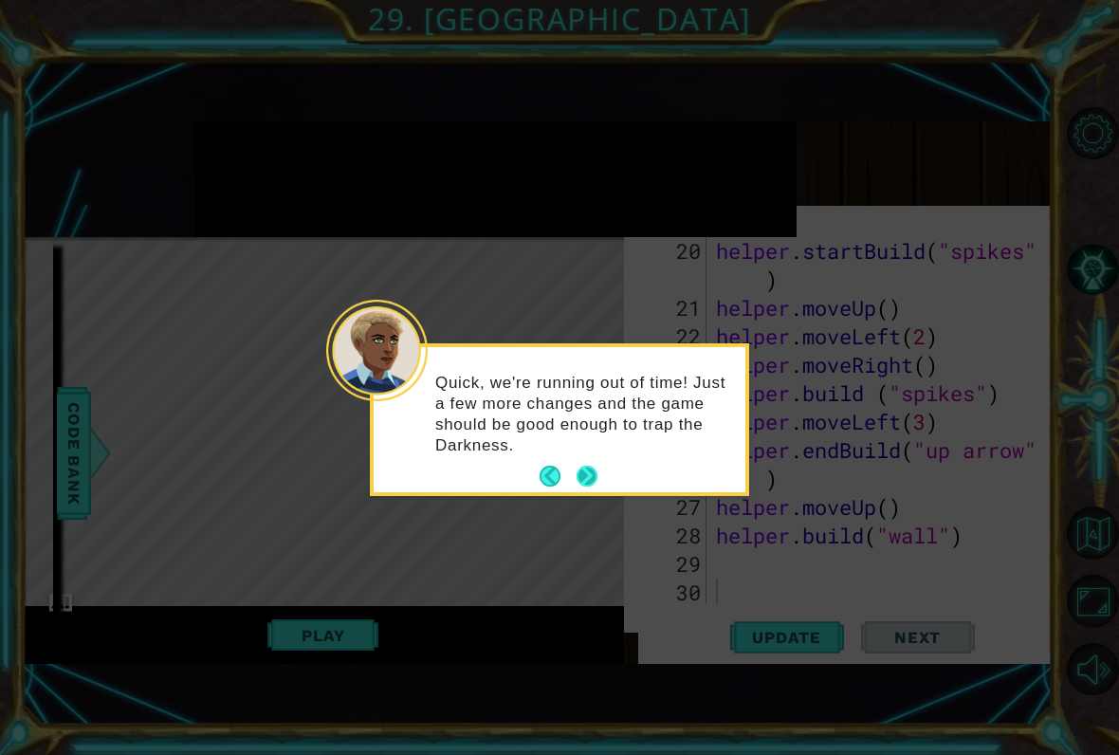
click at [585, 465] on button "Next" at bounding box center [587, 476] width 23 height 23
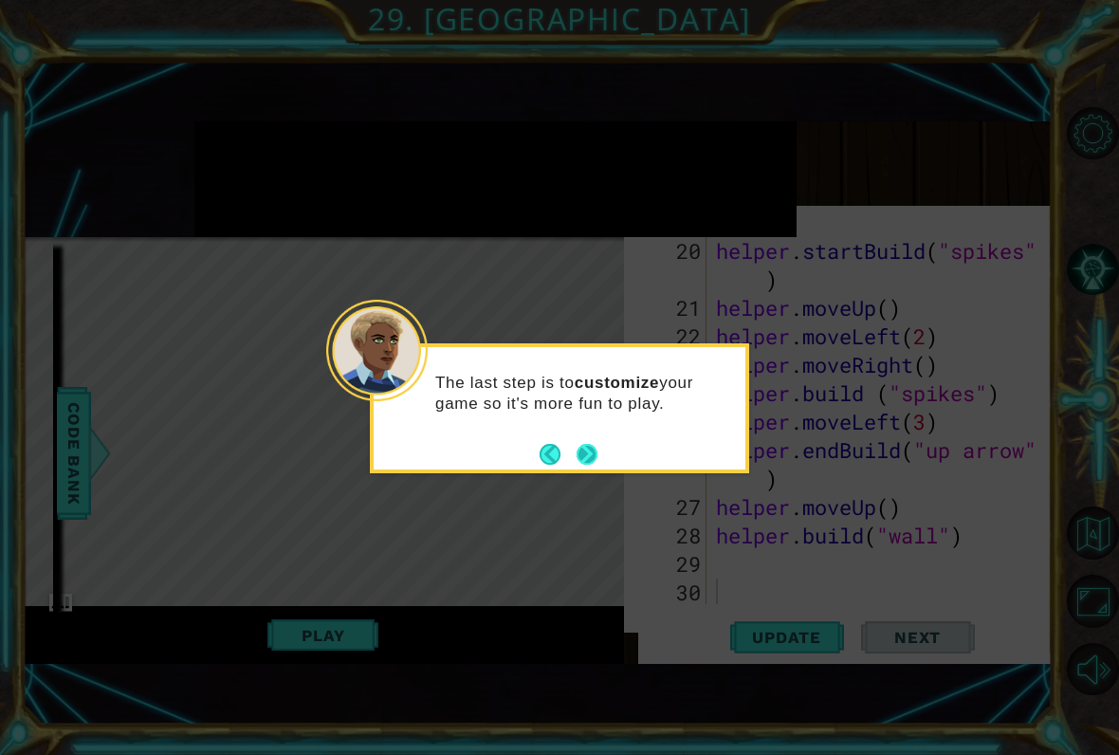
click at [589, 468] on button "Next" at bounding box center [586, 453] width 35 height 35
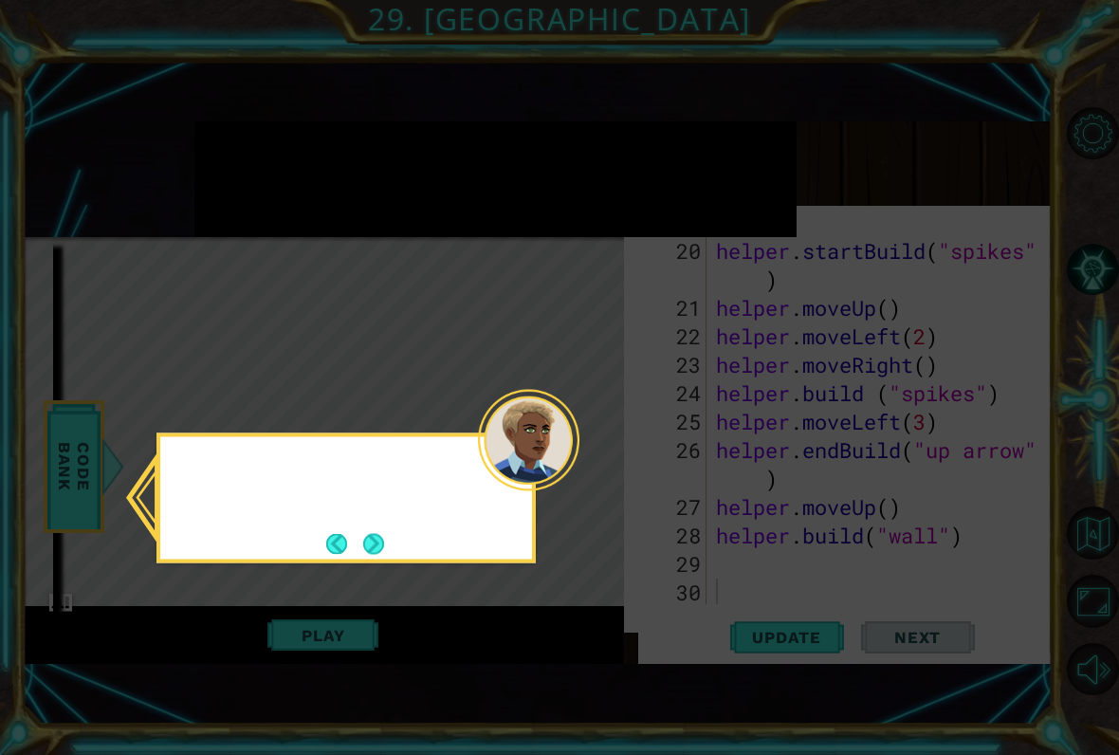
click at [598, 451] on icon at bounding box center [559, 377] width 1119 height 755
click at [366, 554] on button "Next" at bounding box center [374, 544] width 22 height 22
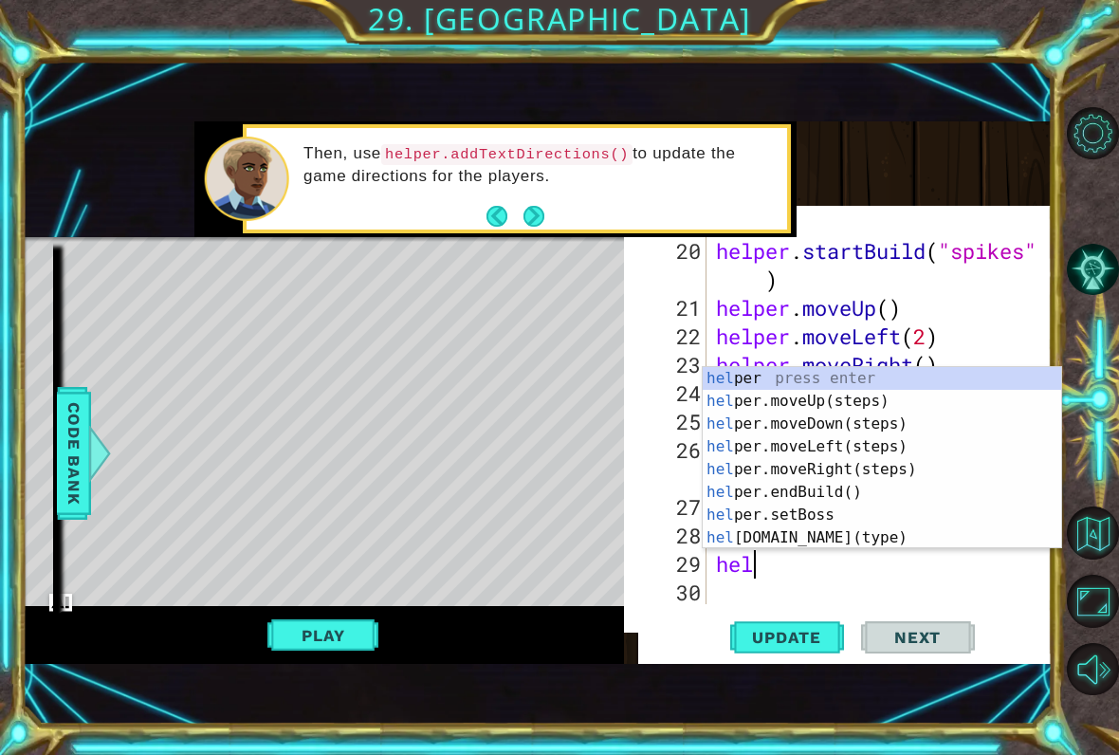
scroll to position [0, 1]
type textarea "helper"
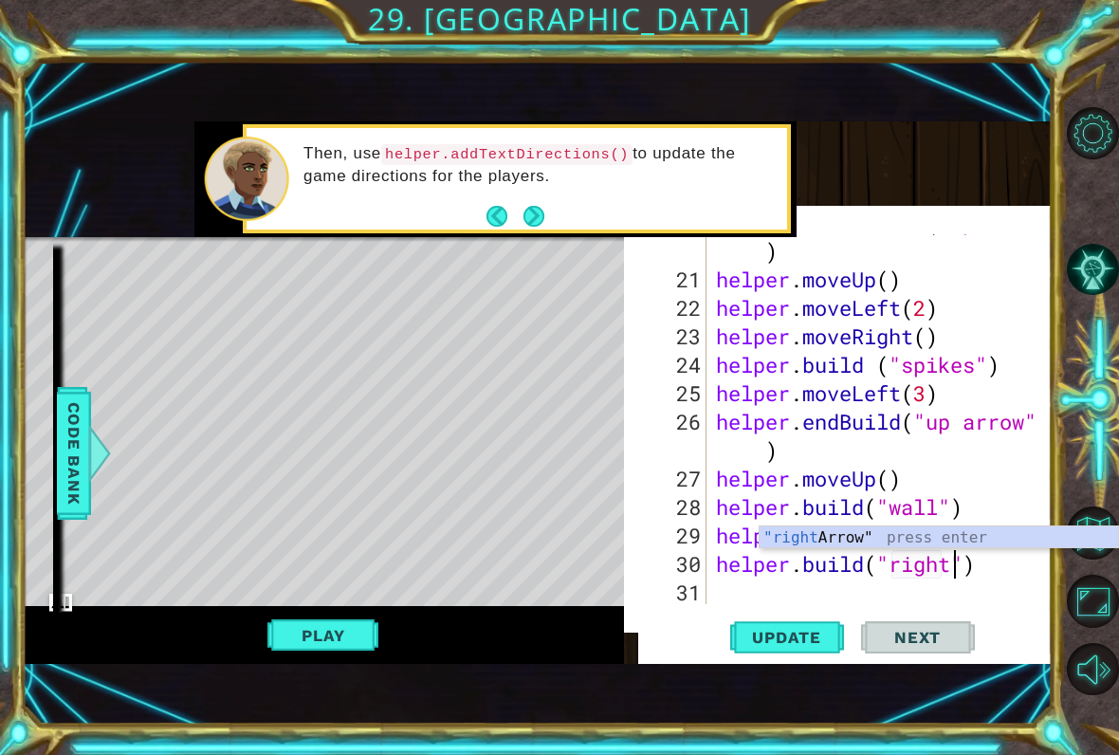
scroll to position [0, 11]
click at [853, 536] on div ""right Arrow" press enter" at bounding box center [938, 560] width 358 height 68
type textarea "[DOMAIN_NAME]("rightArrow")"
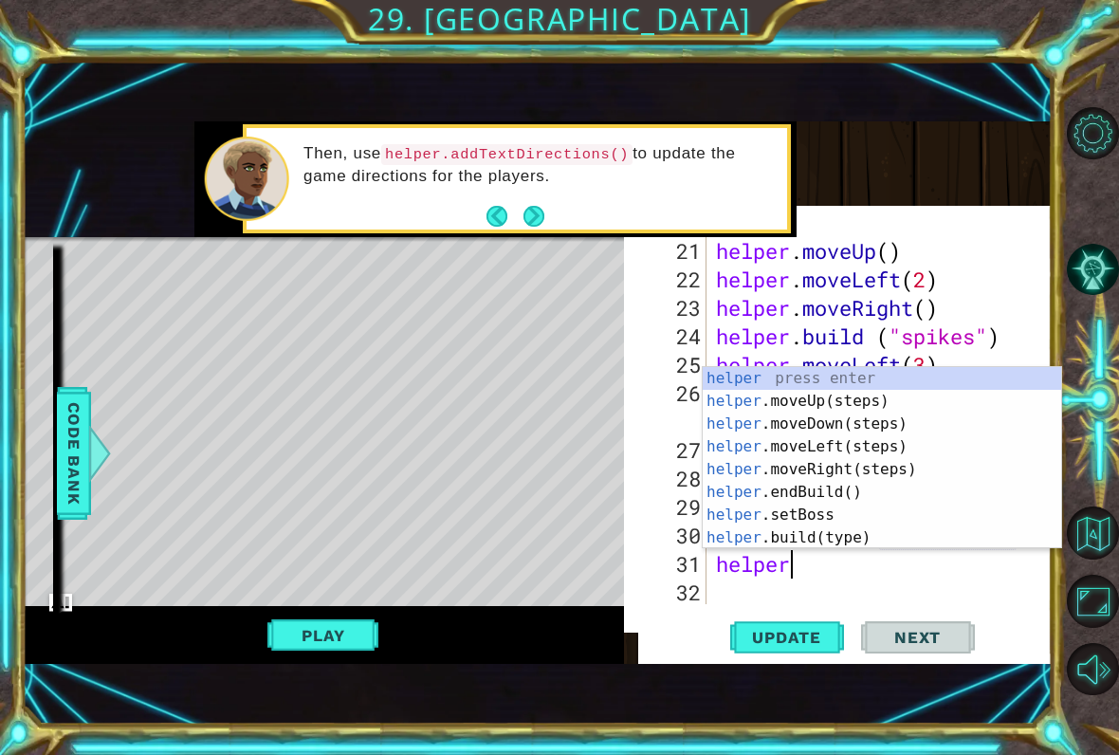
scroll to position [0, 3]
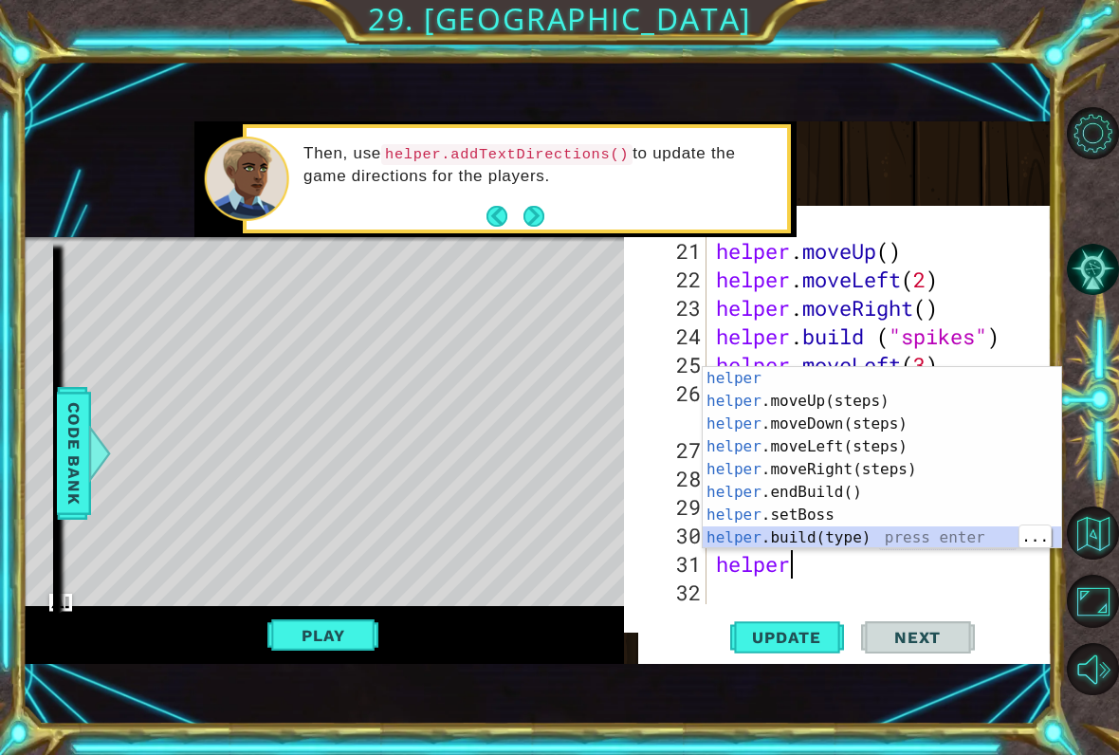
type textarea "[DOMAIN_NAME]("wall")"
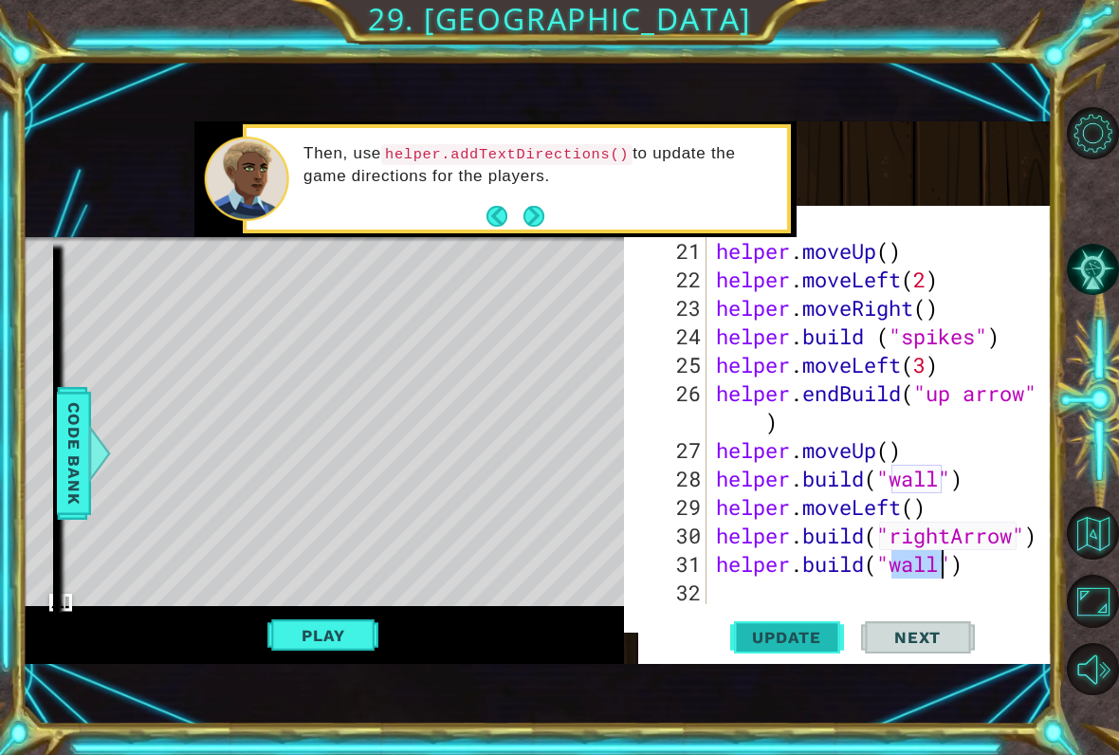
click at [807, 633] on span "Update" at bounding box center [786, 637] width 107 height 19
click at [812, 645] on span "Update" at bounding box center [786, 637] width 107 height 19
